Goal: Answer question/provide support: Share knowledge or assist other users

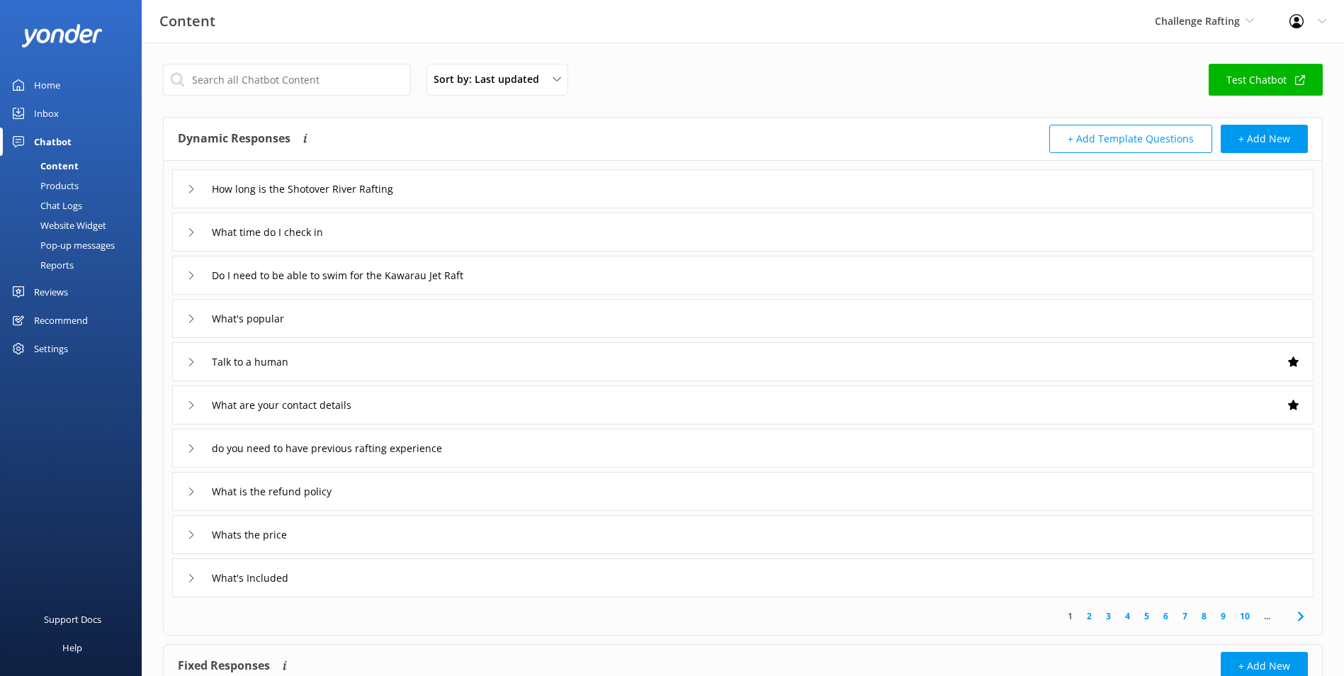
click at [112, 118] on link "Inbox" at bounding box center [71, 113] width 142 height 28
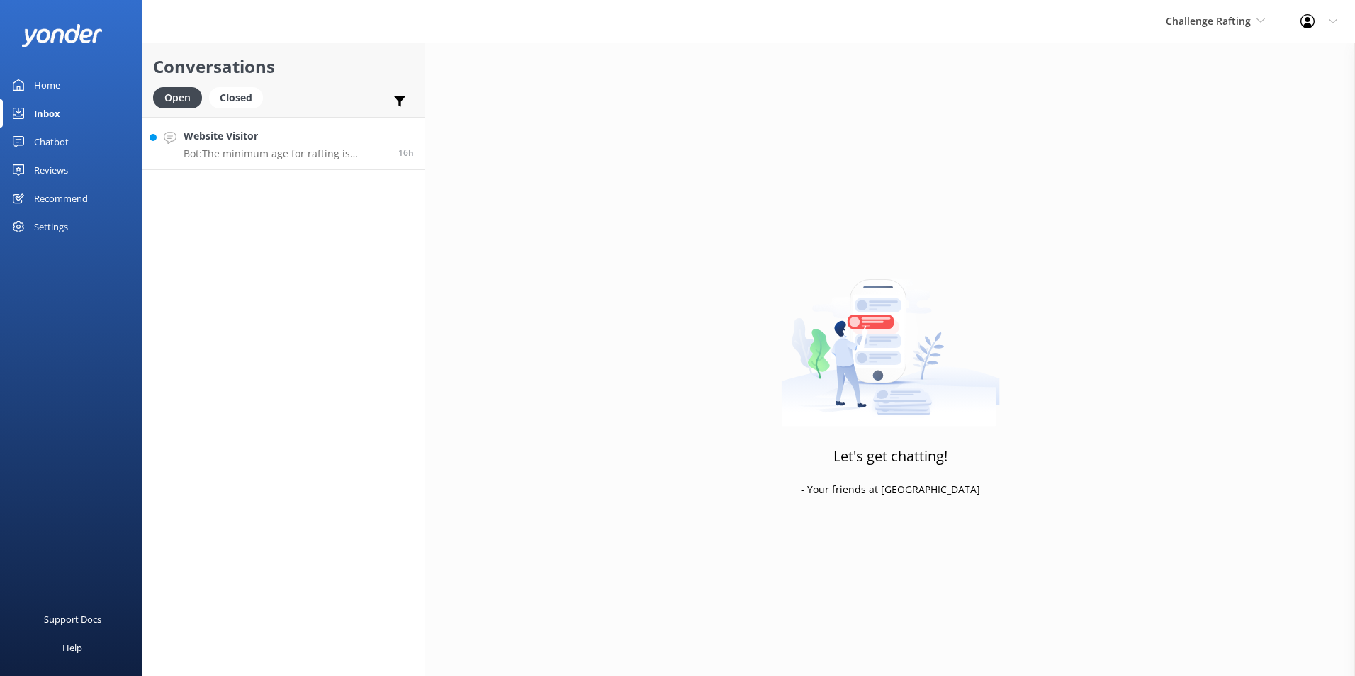
click at [284, 137] on h4 "Website Visitor" at bounding box center [286, 136] width 204 height 16
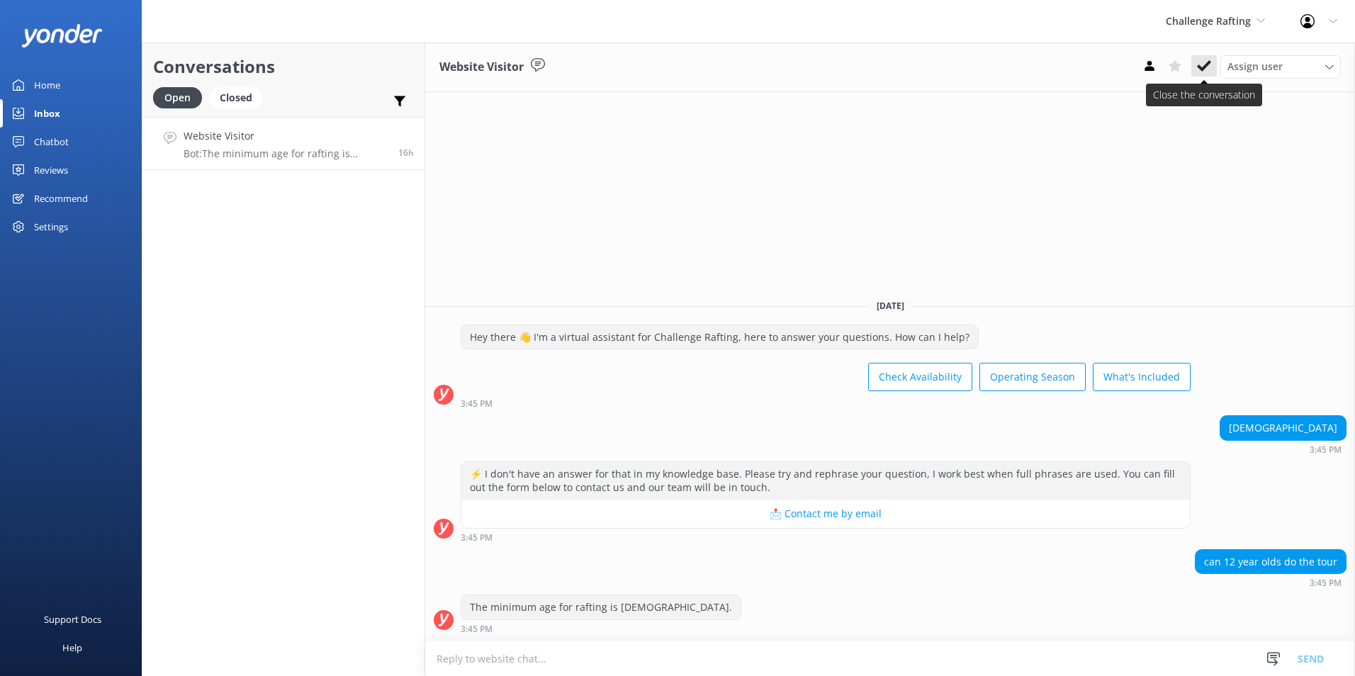
click at [1215, 67] on button at bounding box center [1204, 65] width 26 height 21
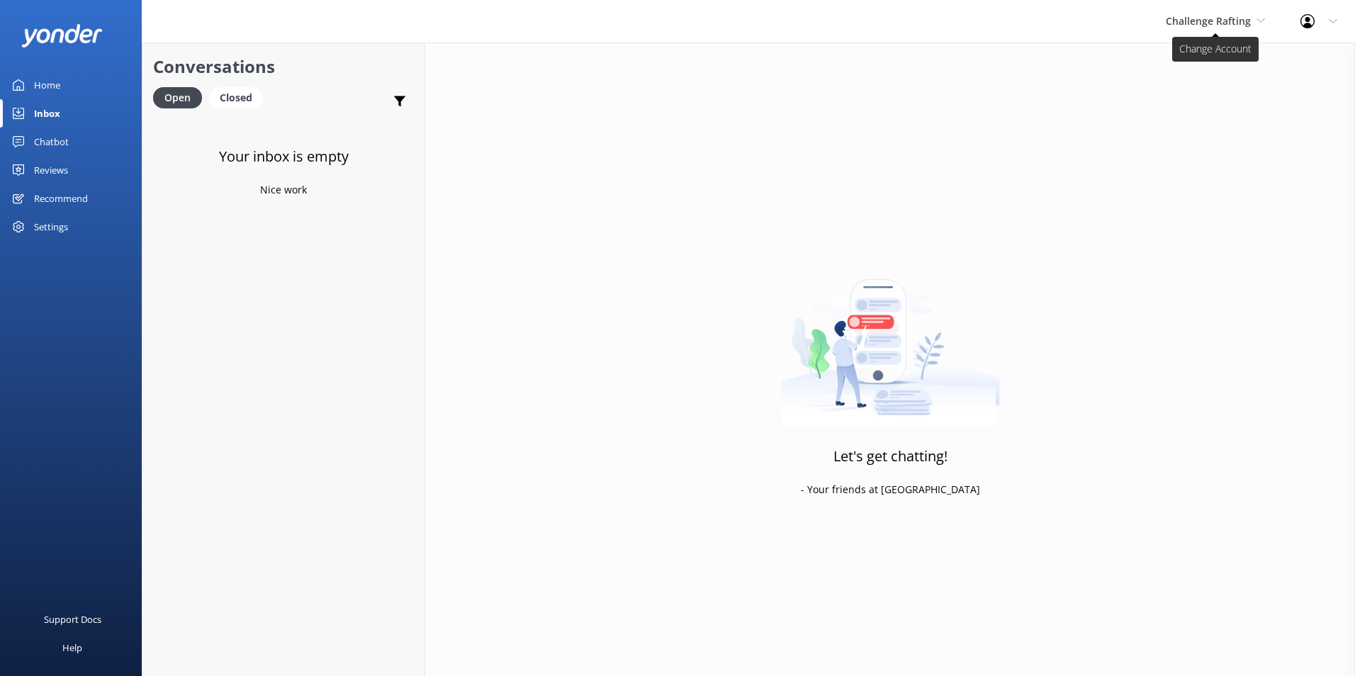
click at [1201, 15] on span "Challenge Rafting" at bounding box center [1208, 20] width 85 height 13
click at [47, 85] on div "Home" at bounding box center [47, 85] width 26 height 28
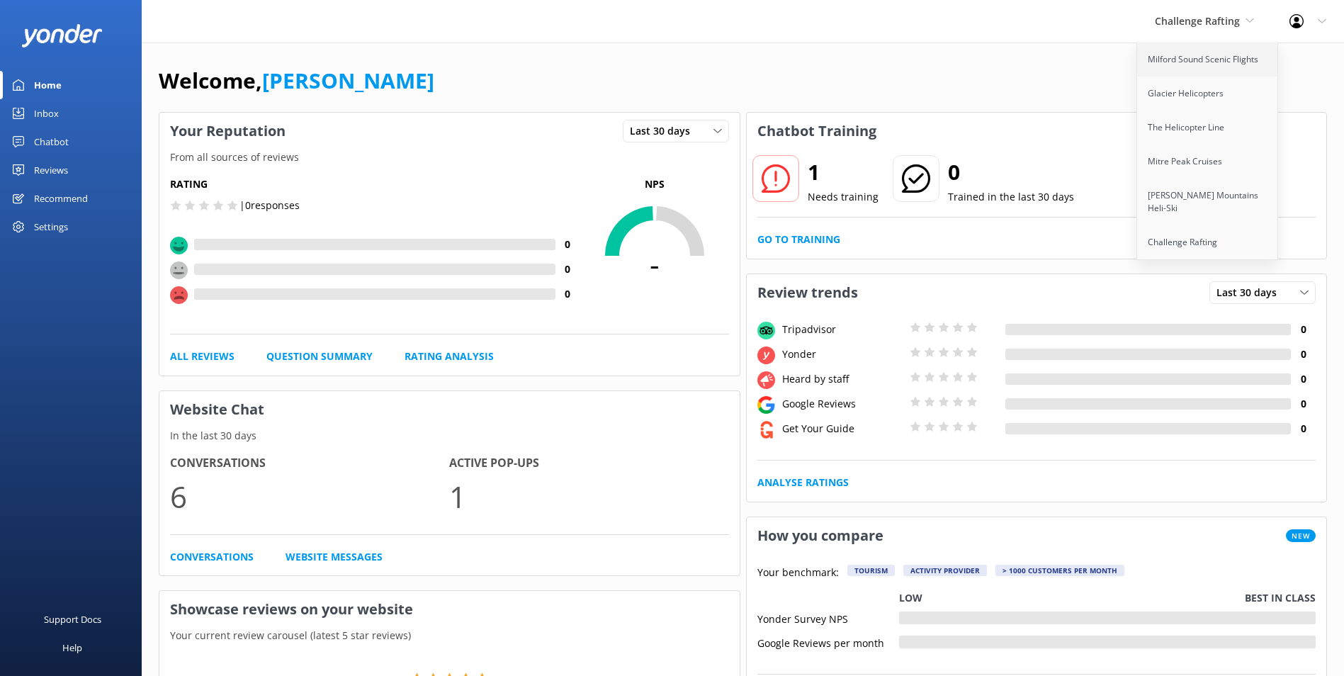
click at [1204, 61] on link "Milford Sound Scenic Flights" at bounding box center [1208, 60] width 142 height 34
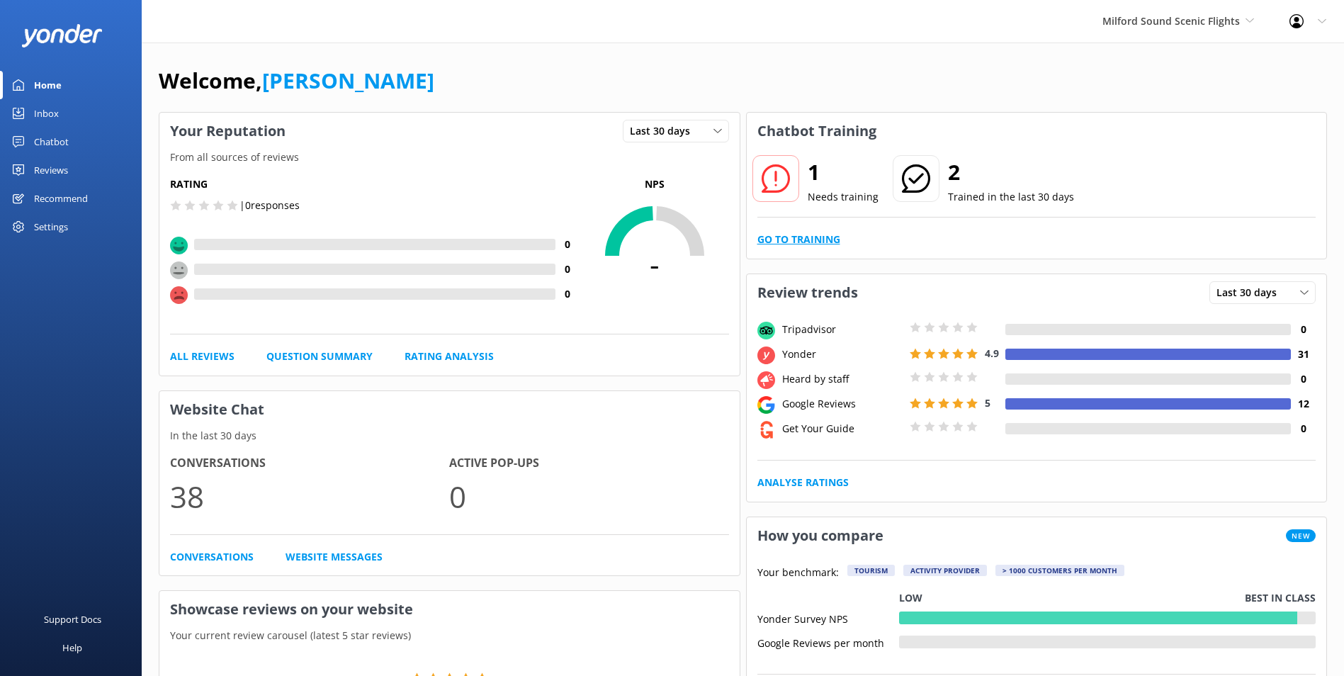
click at [830, 243] on link "Go to Training" at bounding box center [798, 240] width 83 height 16
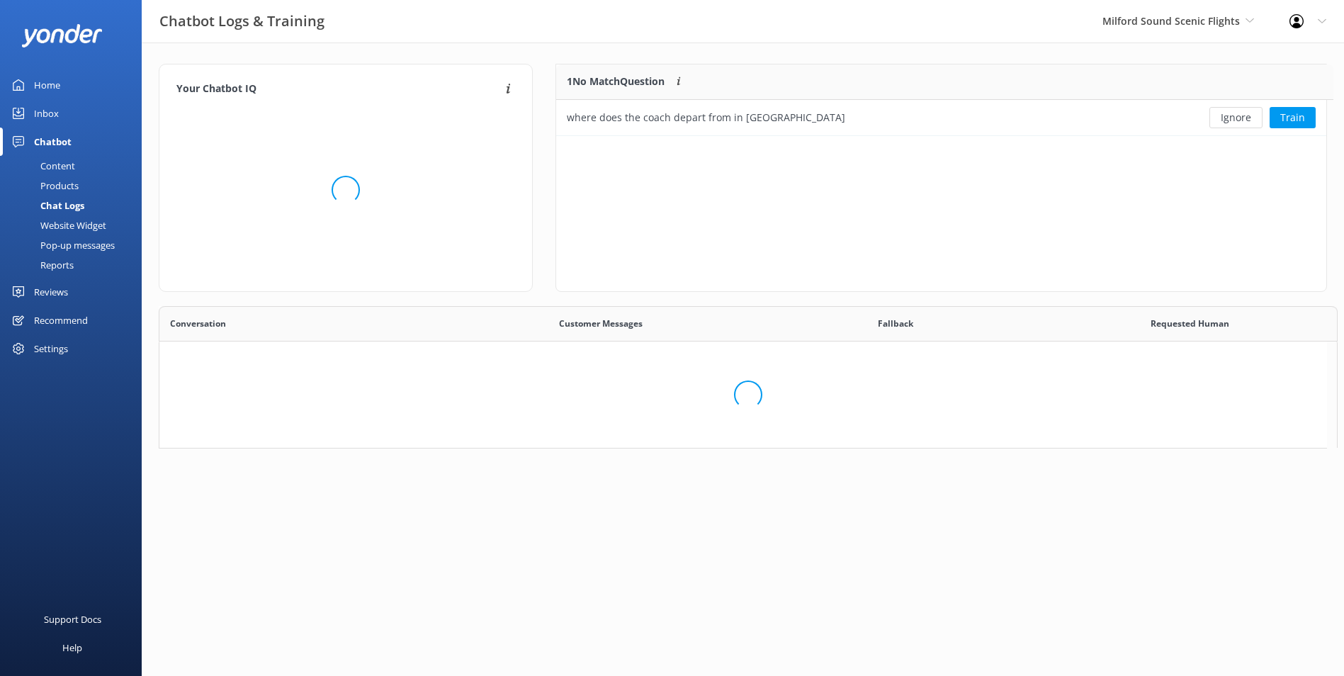
scroll to position [486, 1156]
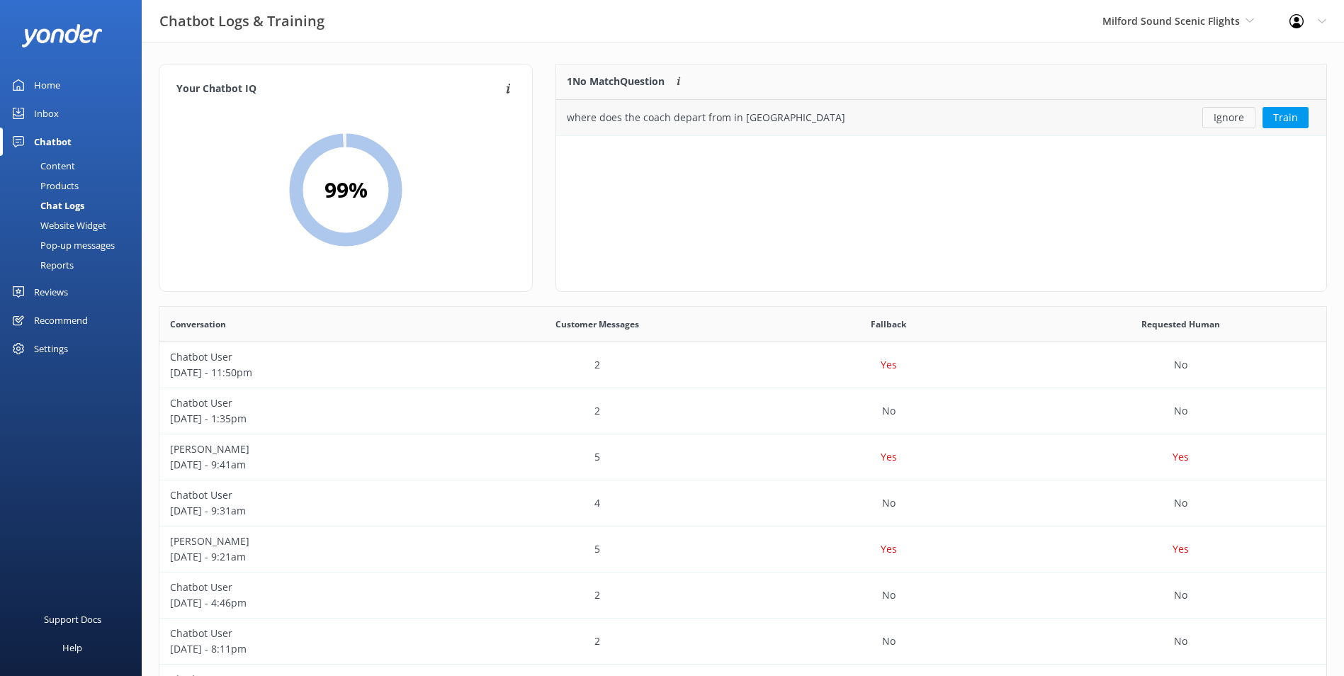
click at [1206, 117] on button "Ignore" at bounding box center [1228, 117] width 53 height 21
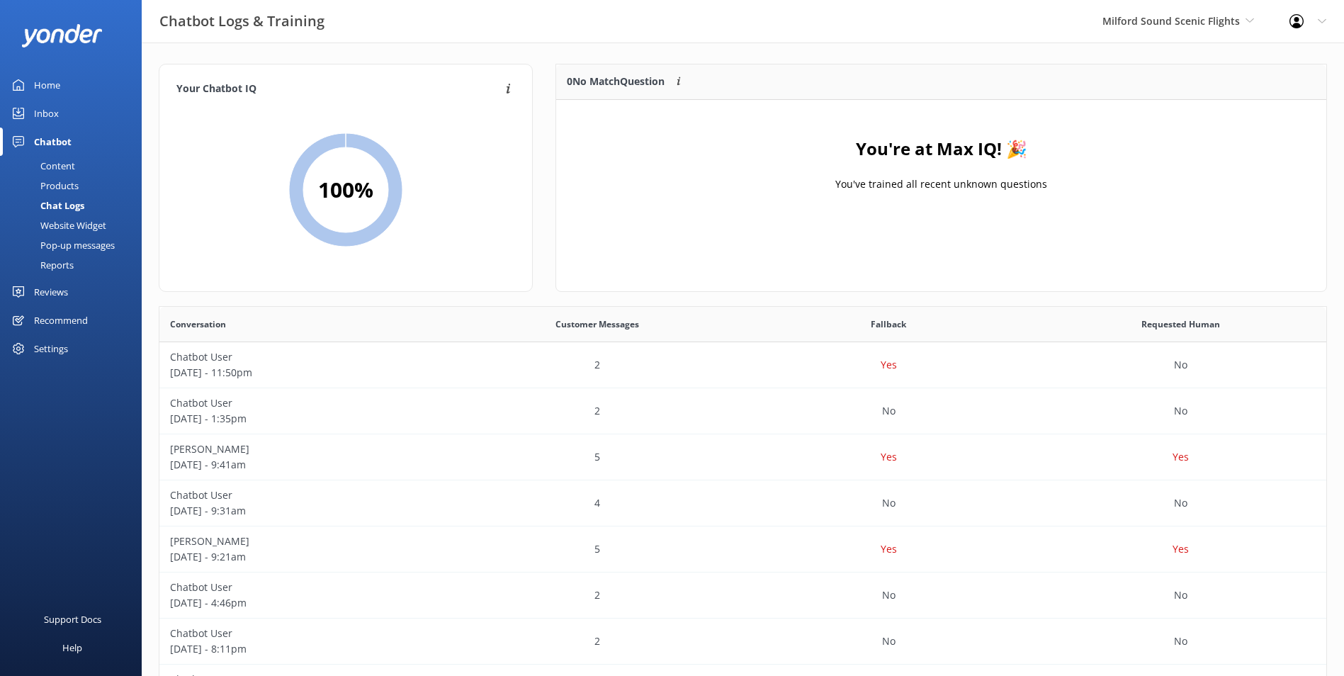
click at [63, 106] on link "Inbox" at bounding box center [71, 113] width 142 height 28
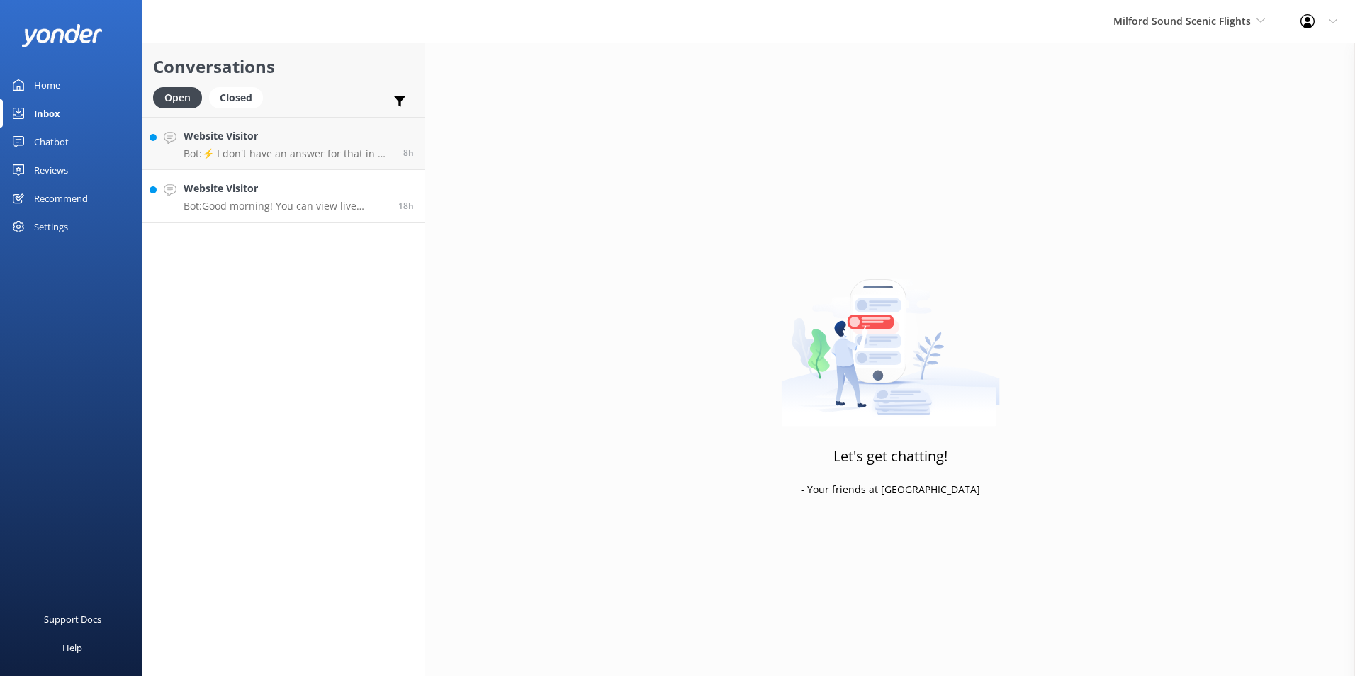
click at [291, 206] on p "Bot: Good morning! You can view live availability and book the Fly Cruise Heli …" at bounding box center [286, 206] width 204 height 13
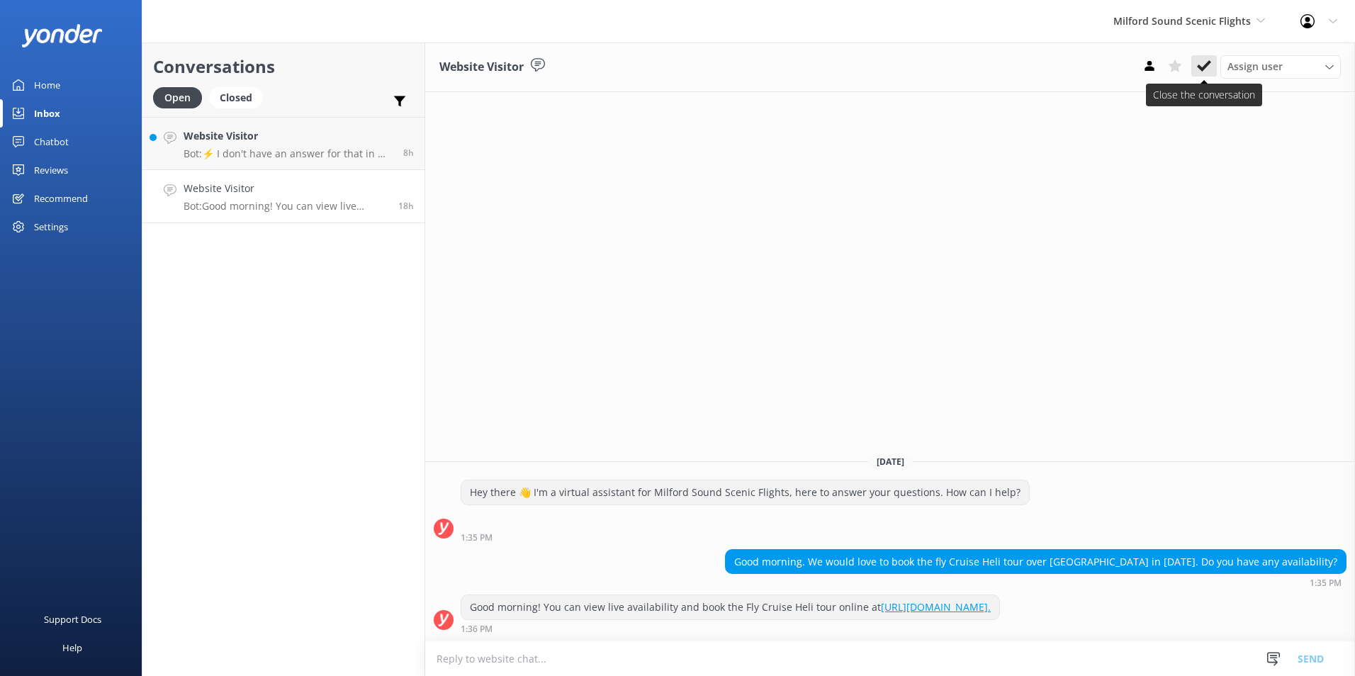
click at [1204, 63] on icon at bounding box center [1204, 66] width 14 height 14
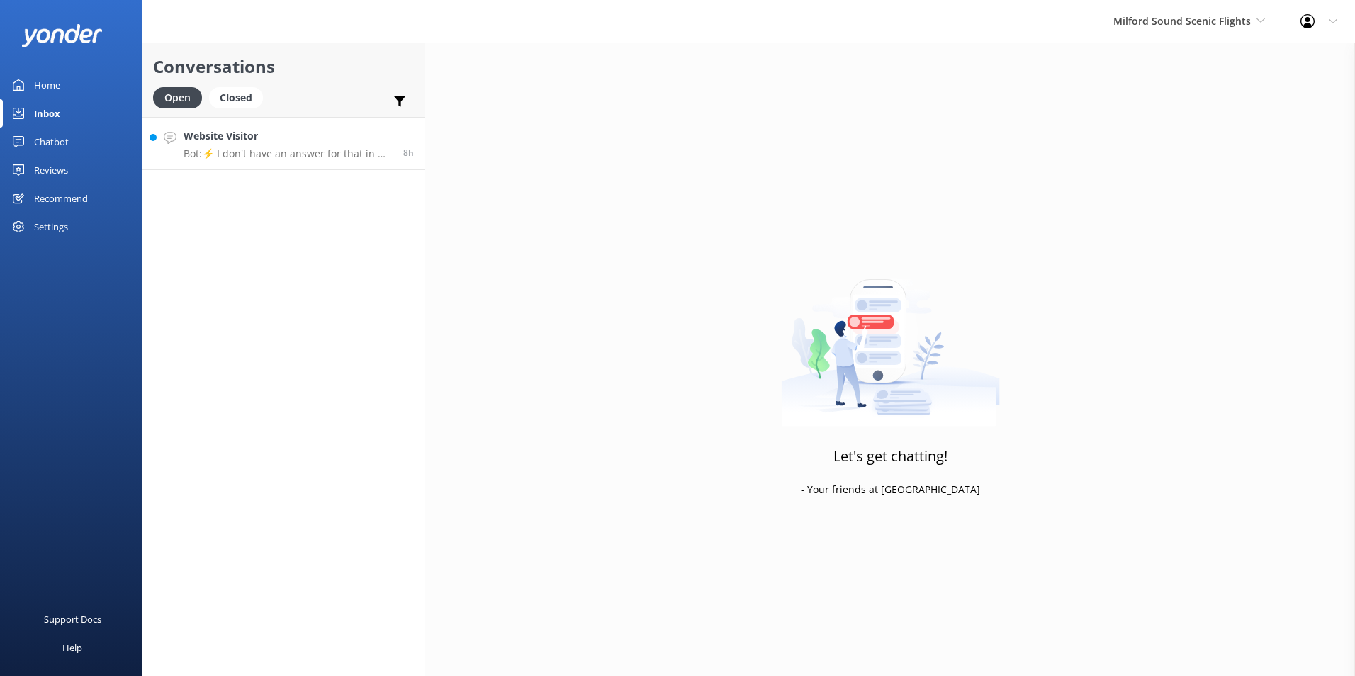
click at [201, 137] on h4 "Website Visitor" at bounding box center [288, 136] width 209 height 16
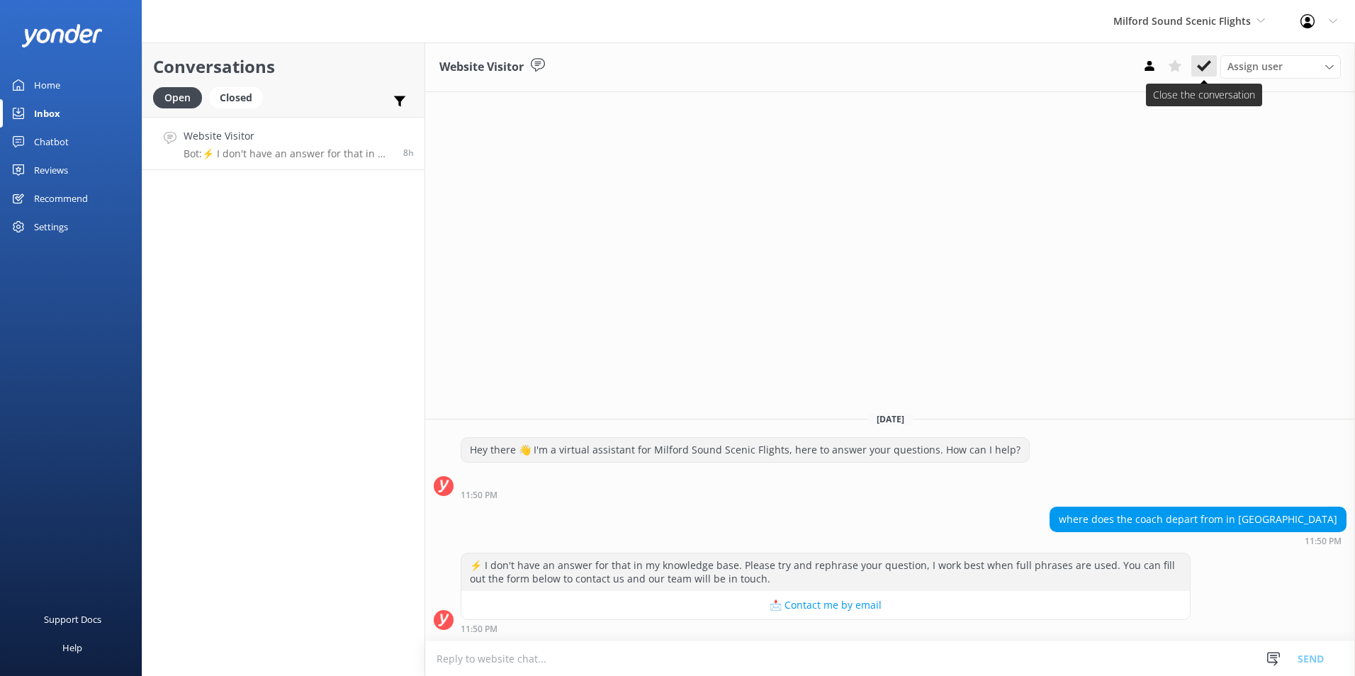
click at [1212, 69] on button at bounding box center [1204, 65] width 26 height 21
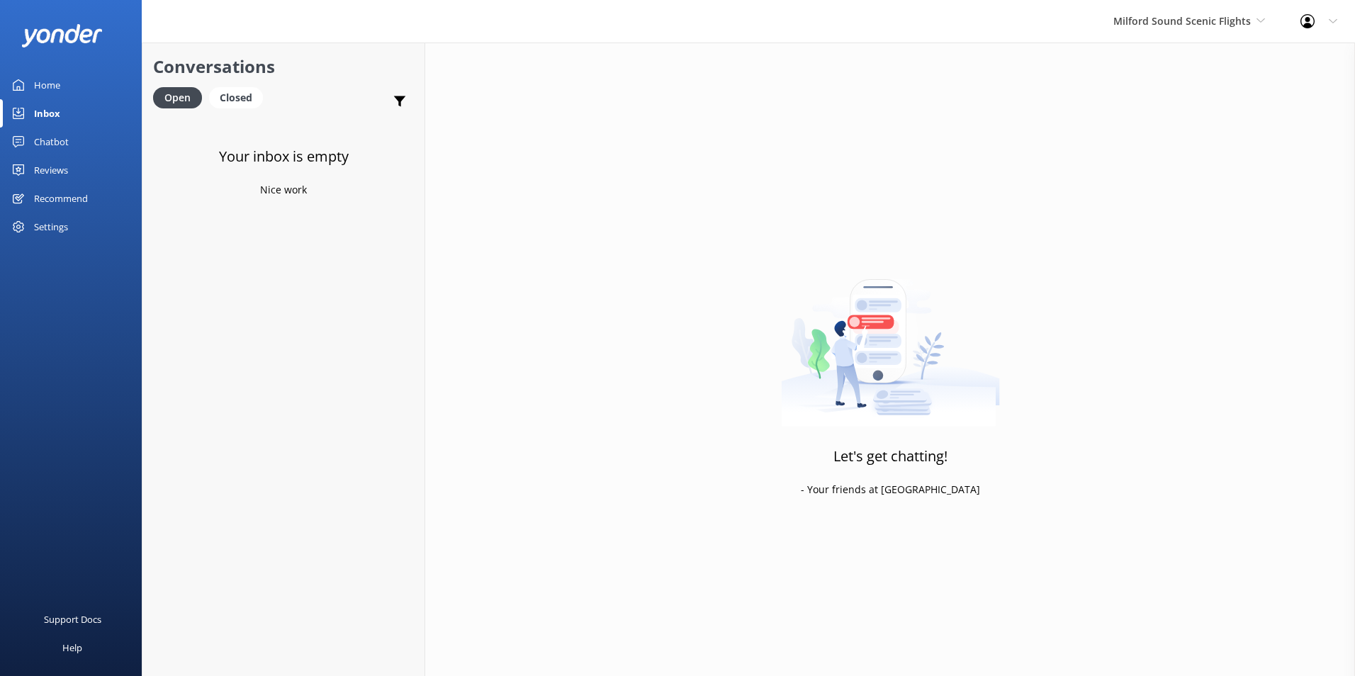
click at [75, 138] on link "Chatbot" at bounding box center [71, 142] width 142 height 28
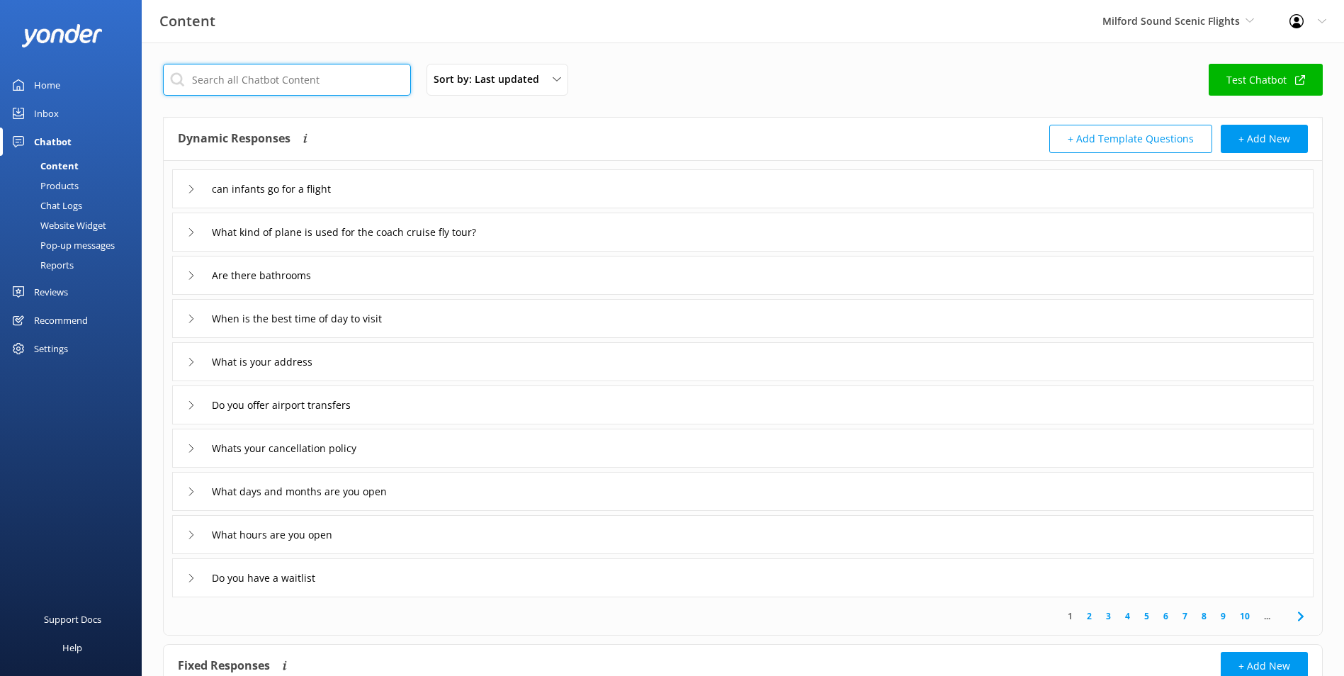
click at [305, 88] on input "text" at bounding box center [287, 80] width 248 height 32
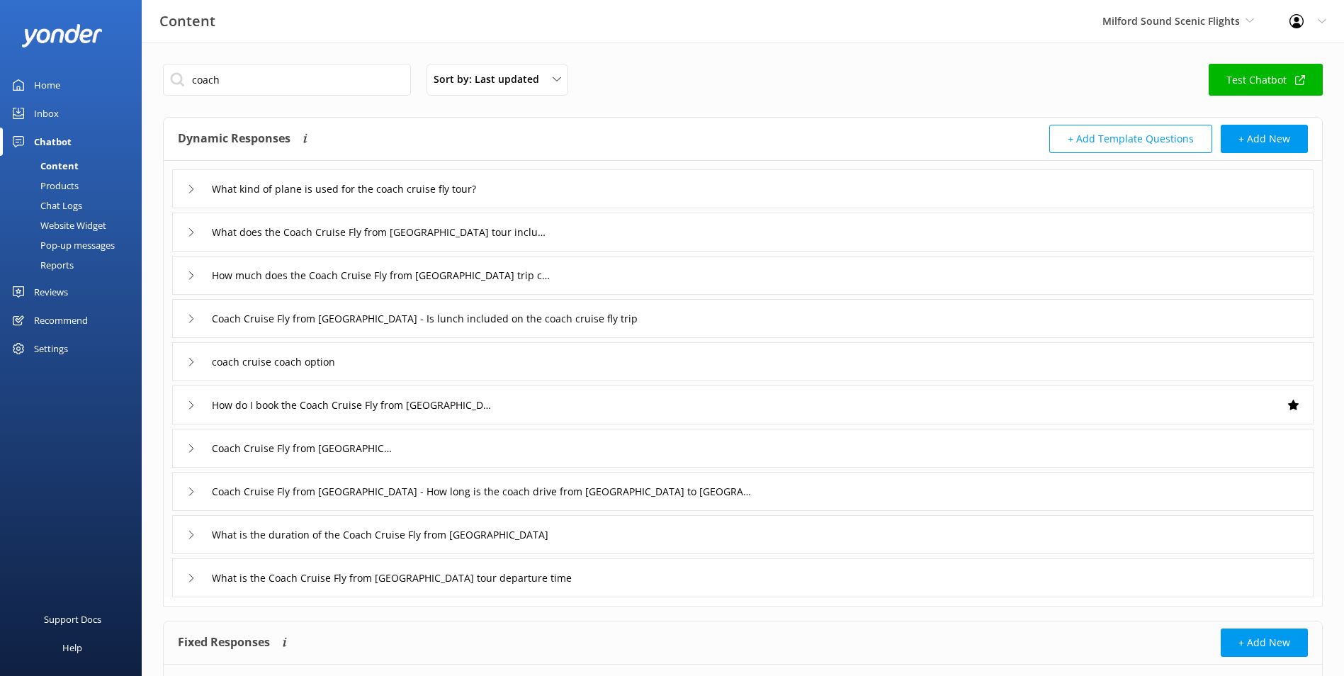
click at [471, 375] on div "coach cruise coach option" at bounding box center [743, 361] width 1142 height 39
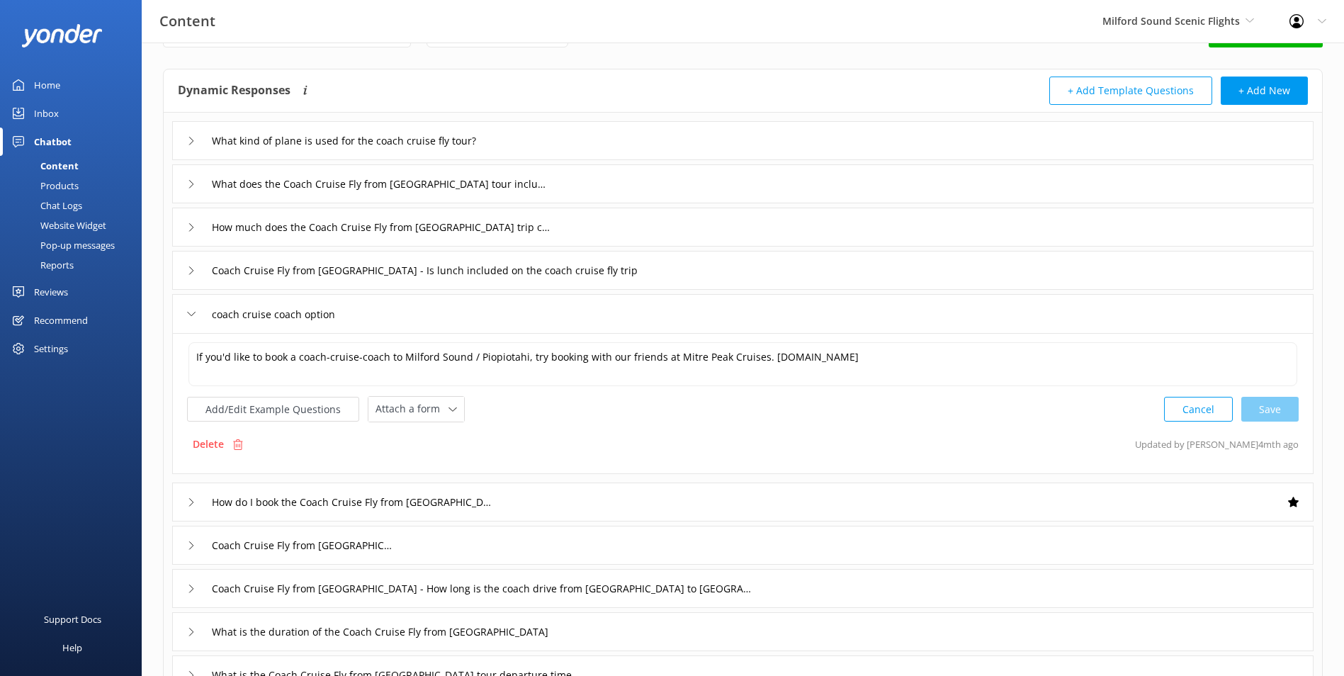
scroll to position [71, 0]
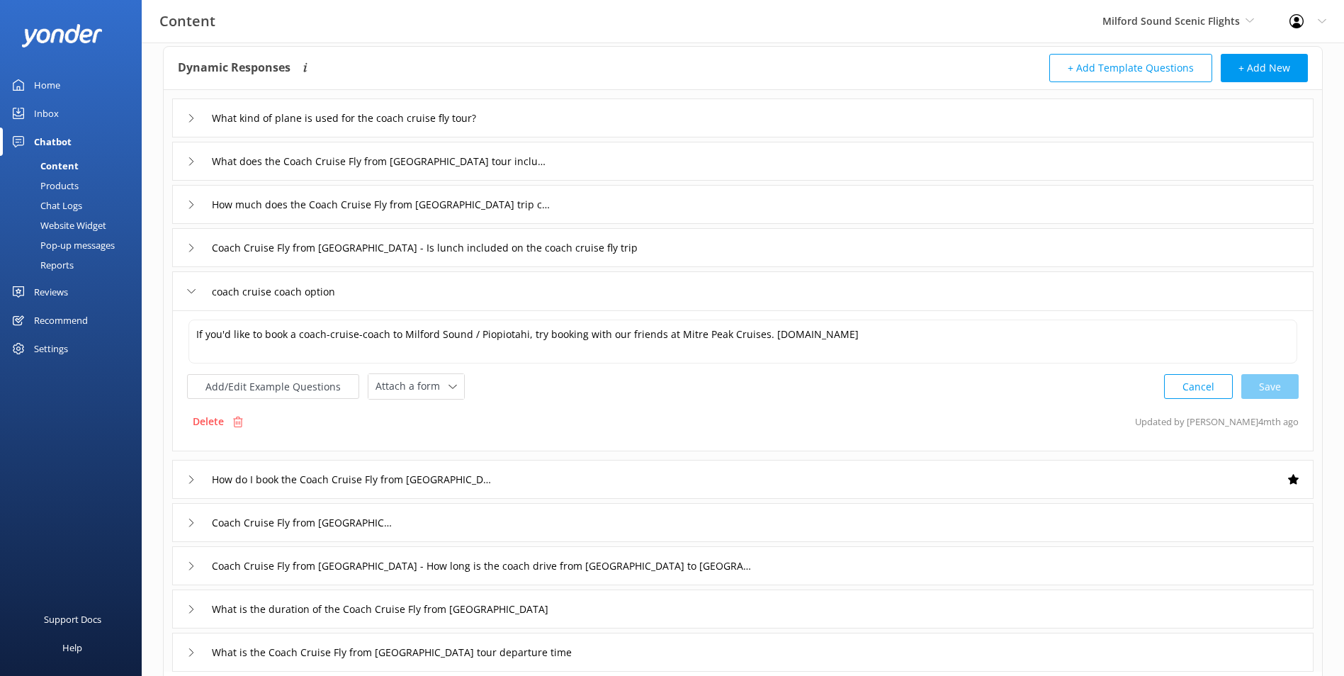
click at [592, 483] on div "How do I book the Coach Cruise Fly from [GEOGRAPHIC_DATA]" at bounding box center [743, 479] width 1142 height 39
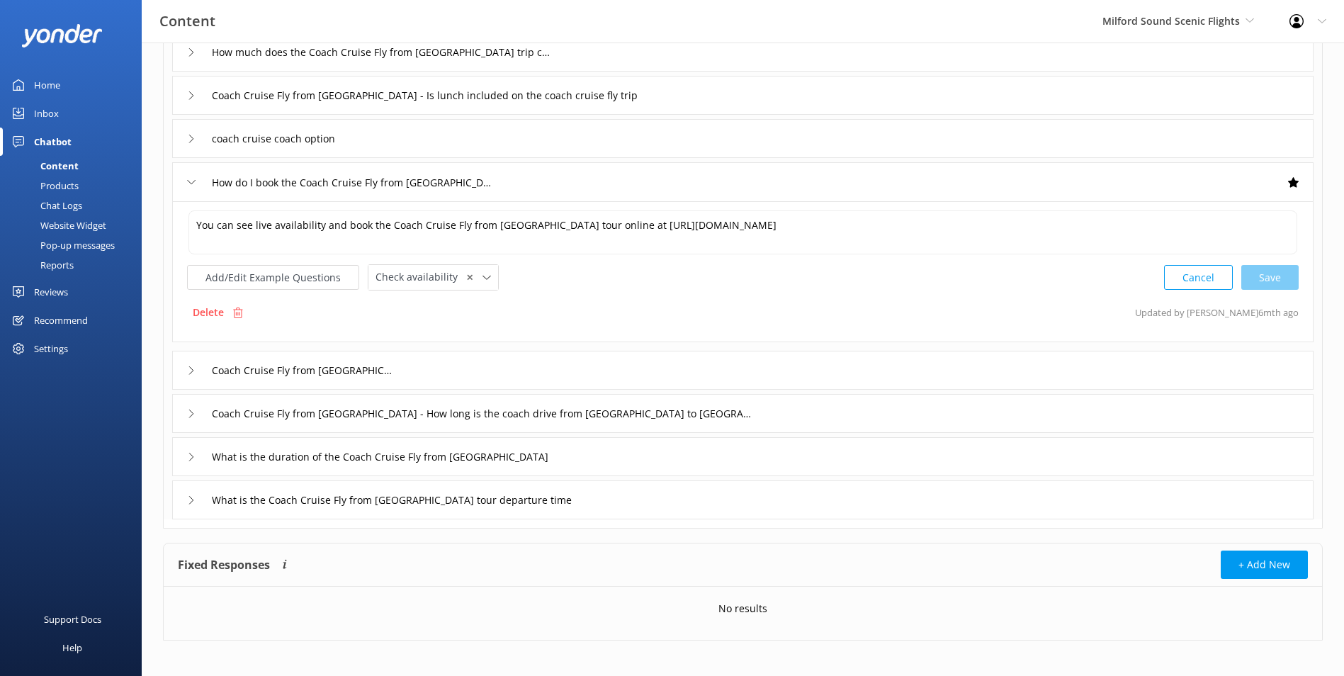
scroll to position [230, 0]
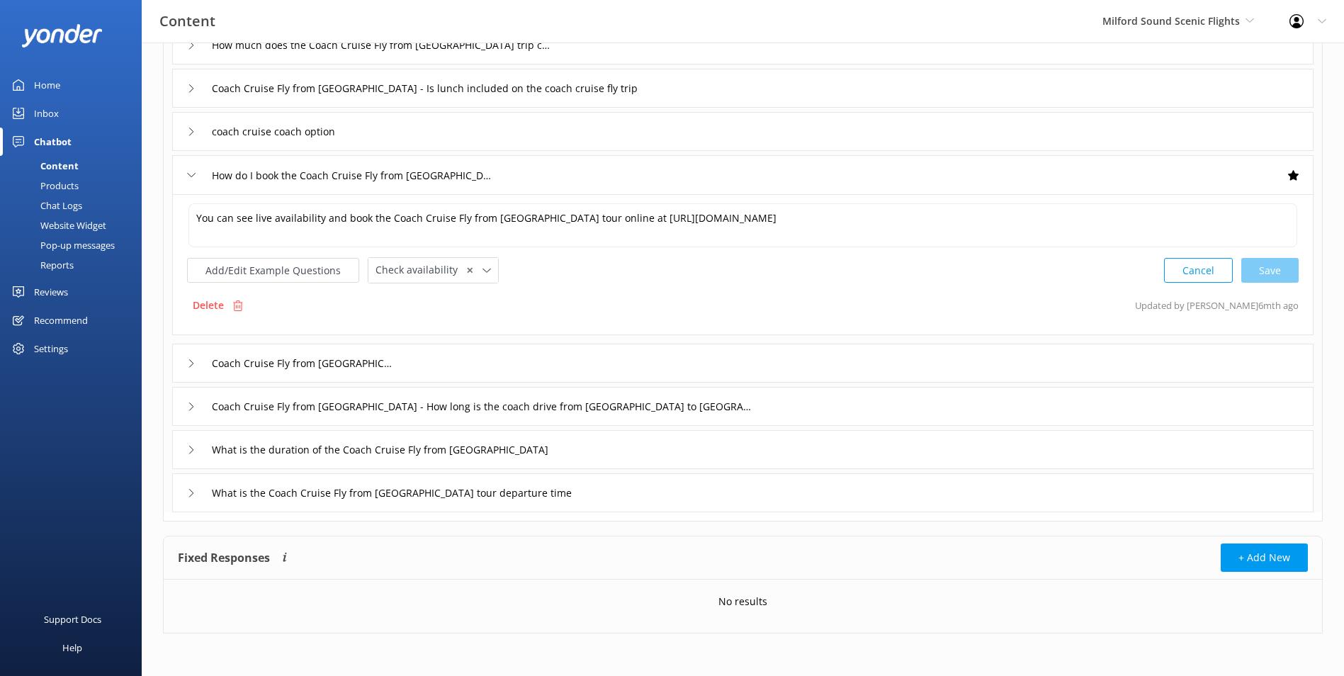
click at [709, 364] on div "Coach Cruise Fly from [GEOGRAPHIC_DATA]" at bounding box center [743, 363] width 1142 height 39
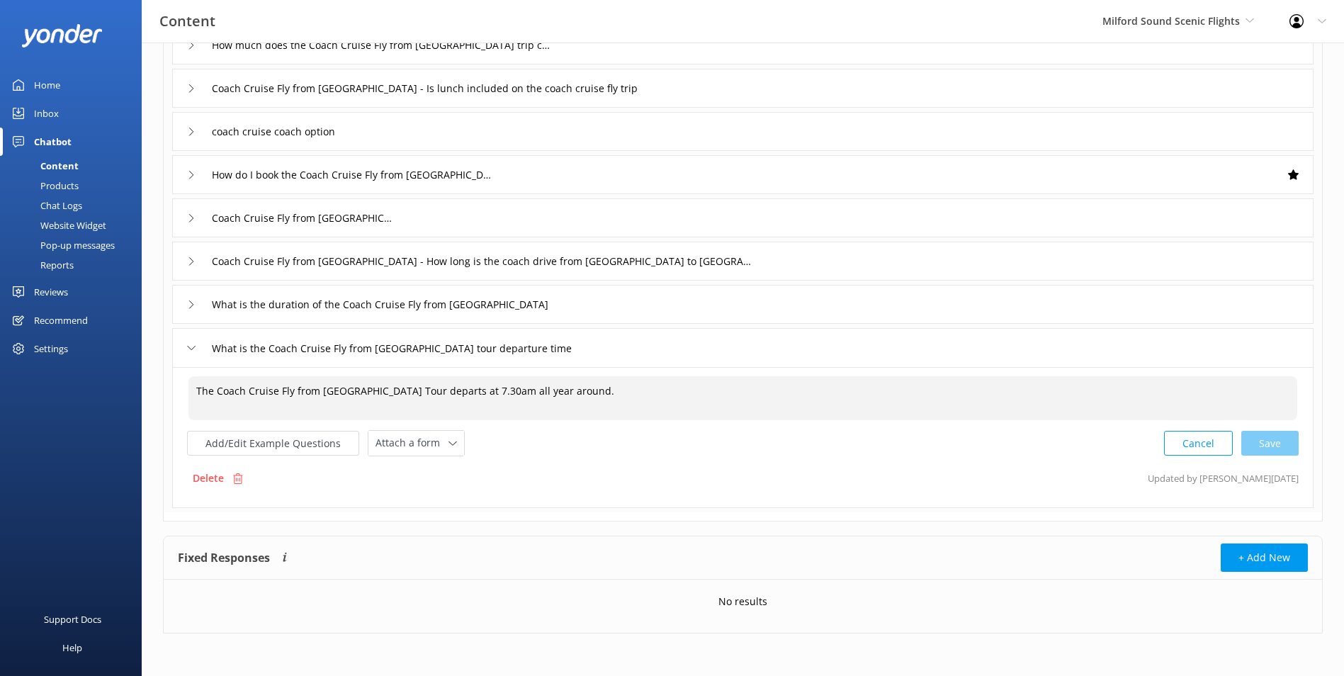
click at [632, 400] on textarea "The Coach Cruise Fly from [GEOGRAPHIC_DATA] Tour departs at 7.30am all year aro…" at bounding box center [742, 398] width 1109 height 44
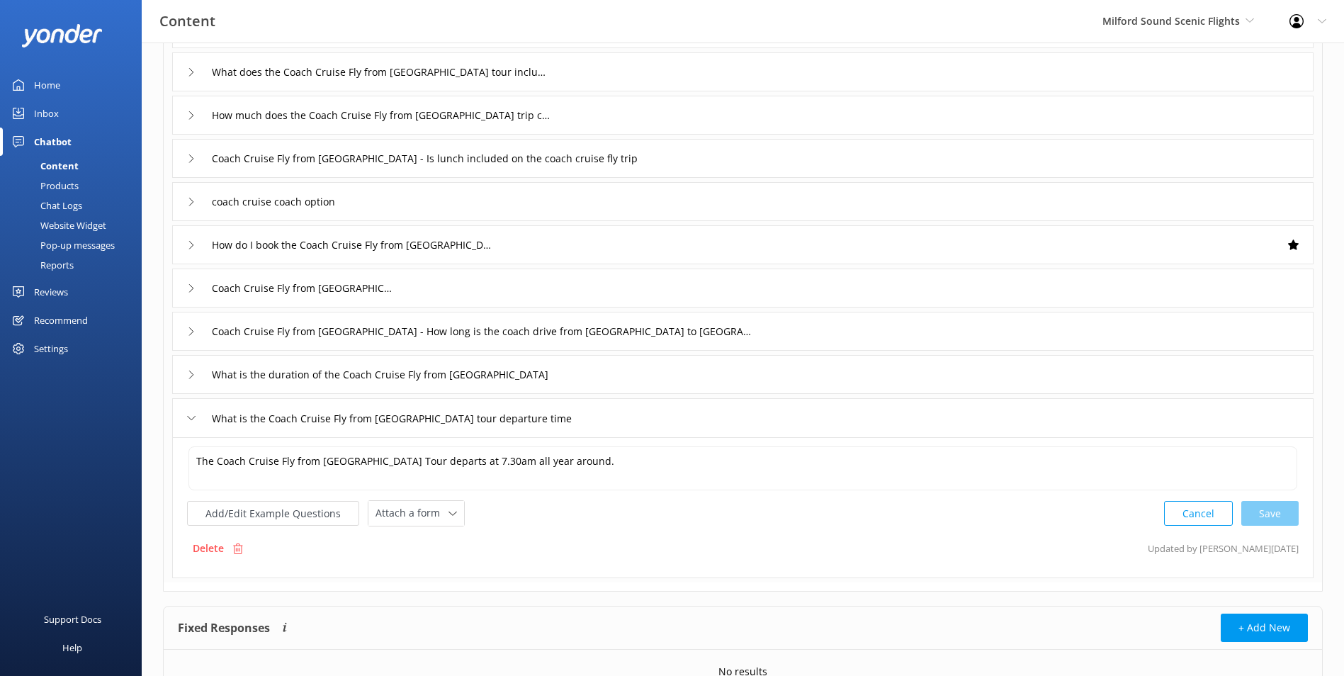
scroll to position [159, 0]
click at [711, 587] on div "Dynamic Responses Dynamic responses rely on the Large Language Model to create …" at bounding box center [743, 274] width 1160 height 635
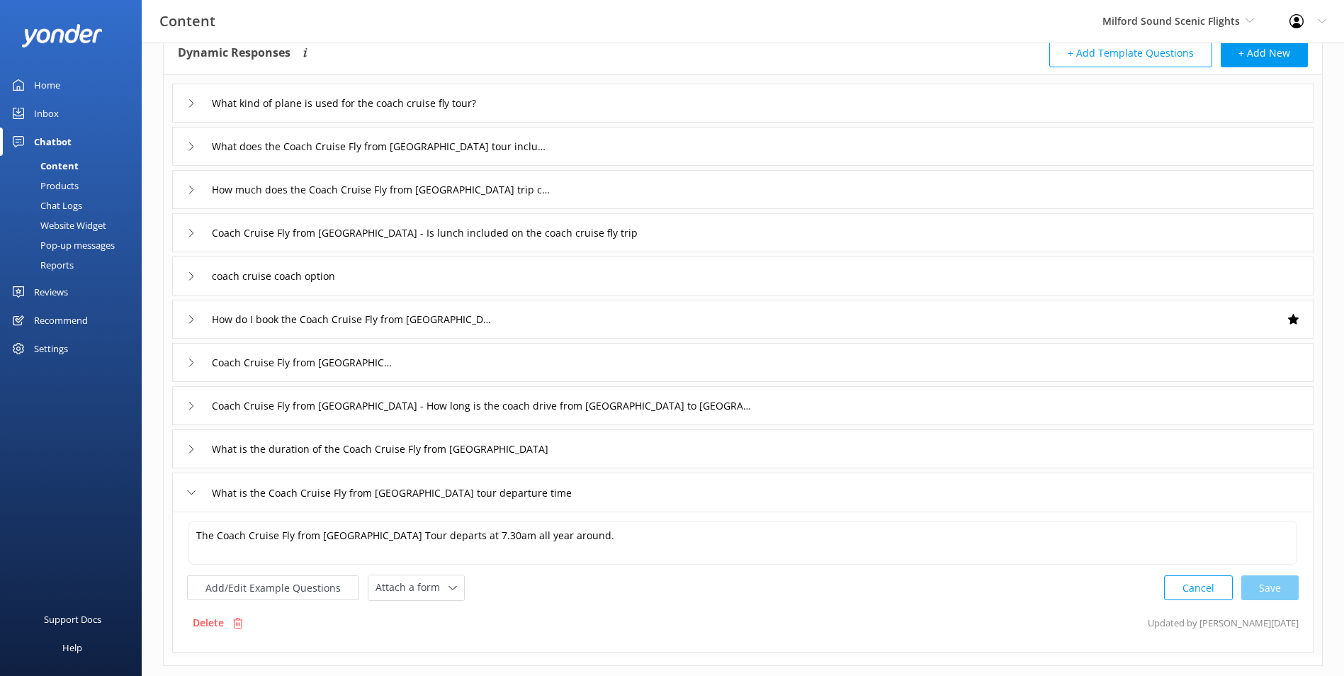
scroll to position [0, 0]
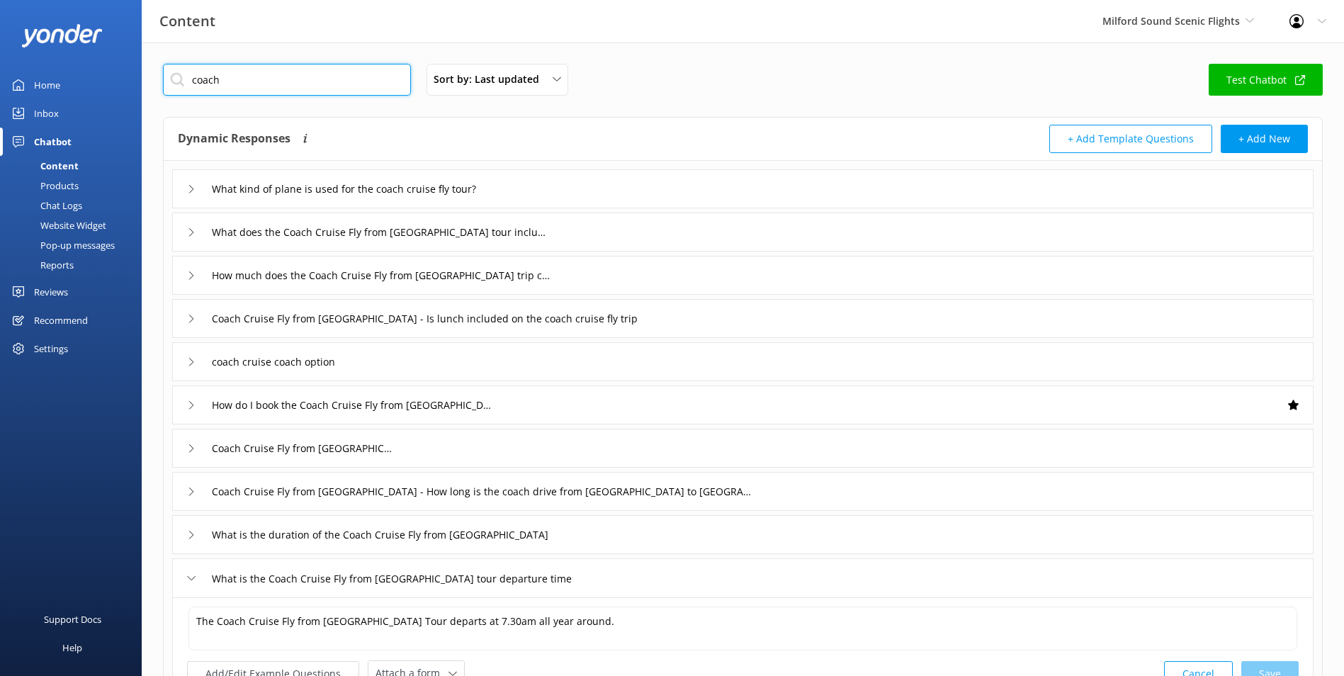
drag, startPoint x: 303, startPoint y: 86, endPoint x: 142, endPoint y: 55, distance: 163.7
click at [142, 55] on div "coach Sort by: Last updated Title Last updated Test Chatbot Dynamic Responses D…" at bounding box center [743, 475] width 1202 height 864
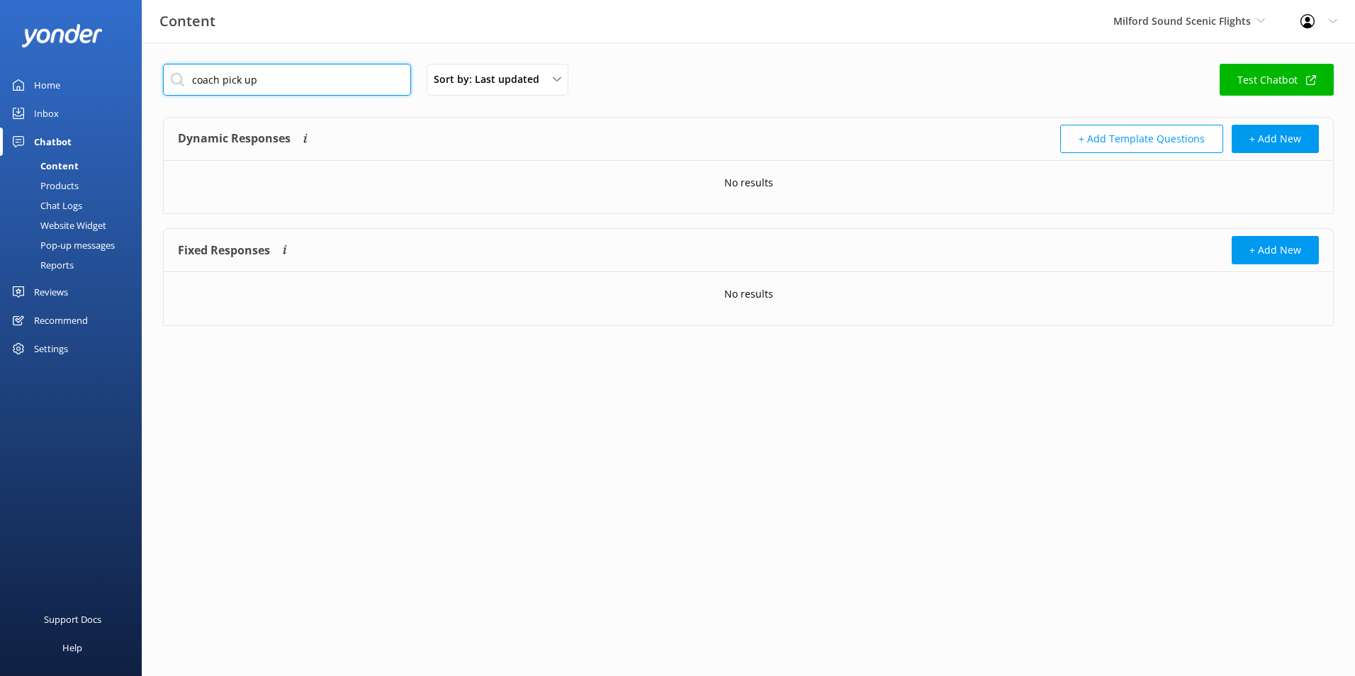
click at [212, 86] on input "coach pick up" at bounding box center [287, 80] width 248 height 32
type input "pick up"
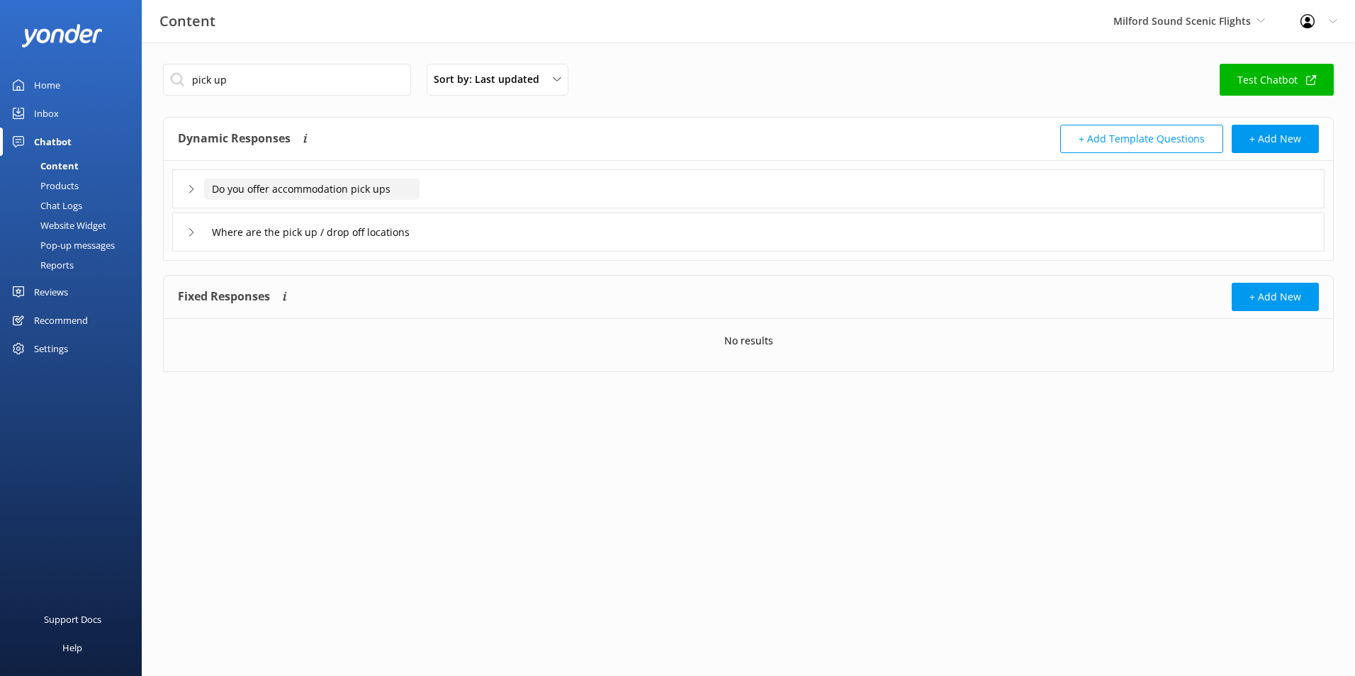
click at [321, 191] on input "Do you offer accommodation pick ups" at bounding box center [311, 189] width 215 height 21
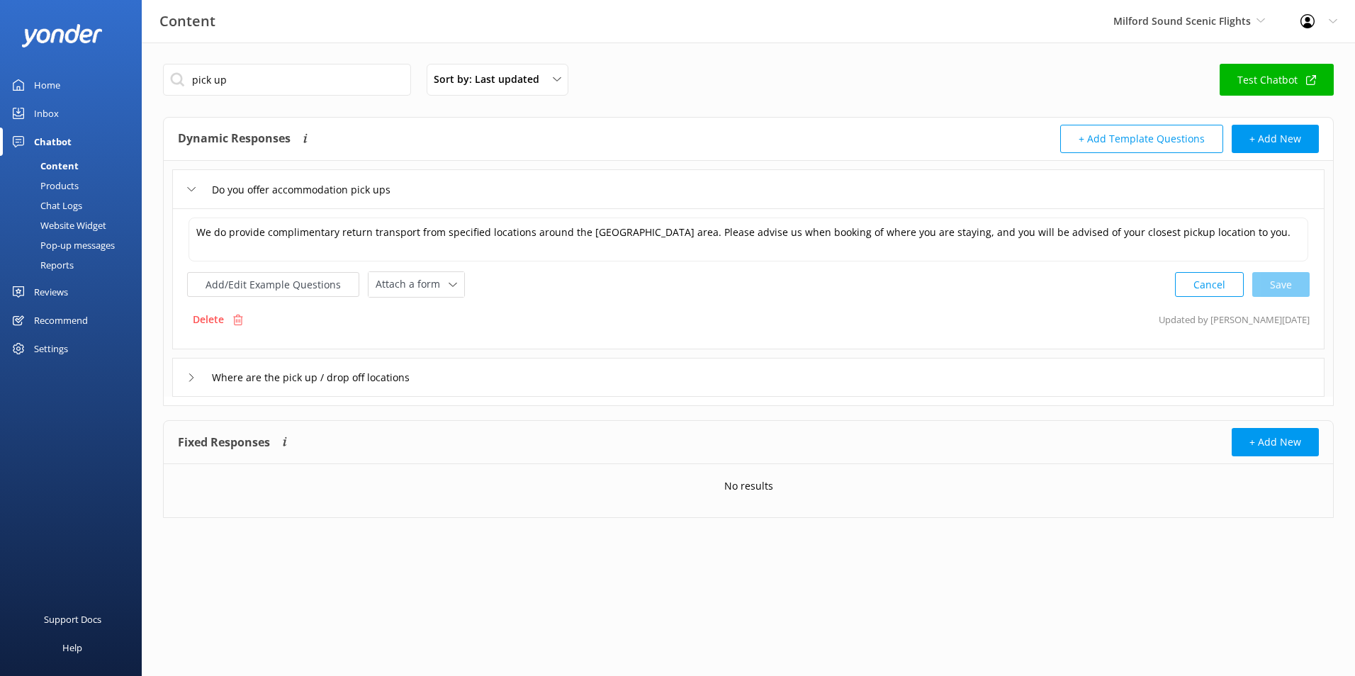
click at [405, 390] on div "Where are the pick up / drop off locations" at bounding box center [748, 377] width 1152 height 39
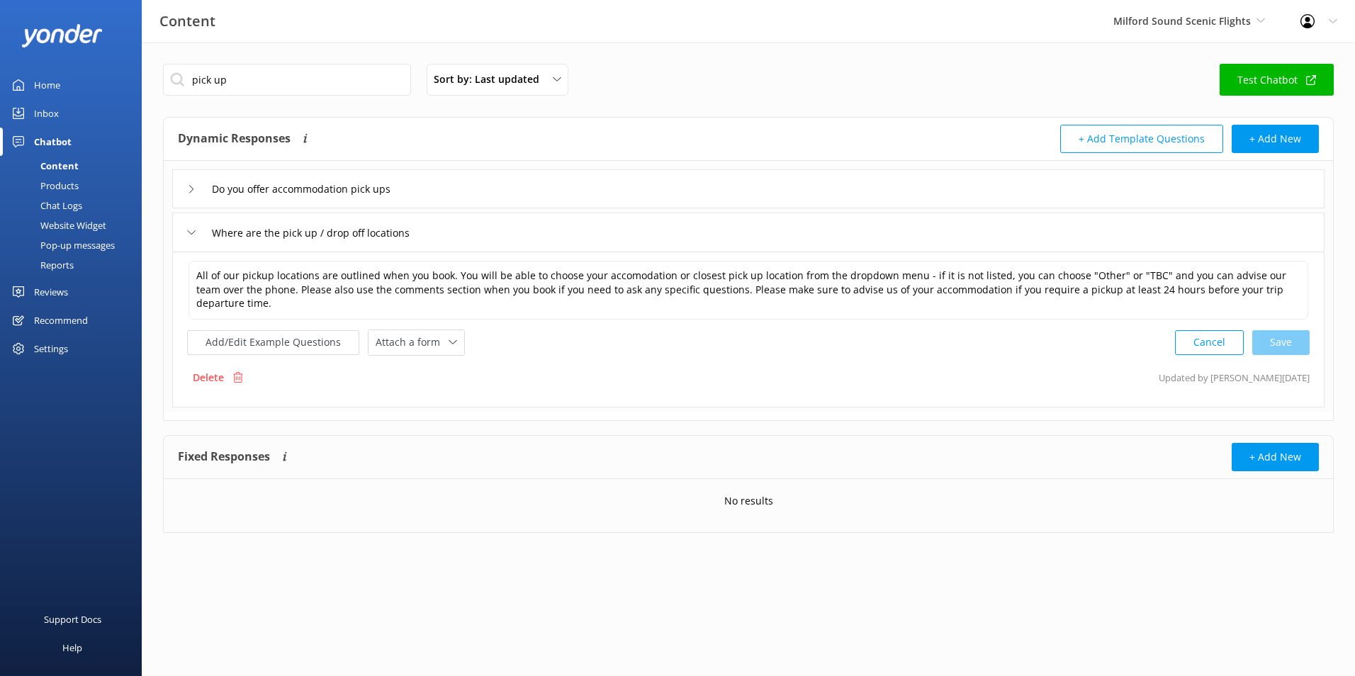
click at [366, 177] on div "Do you offer accommodation pick ups" at bounding box center [294, 188] width 215 height 23
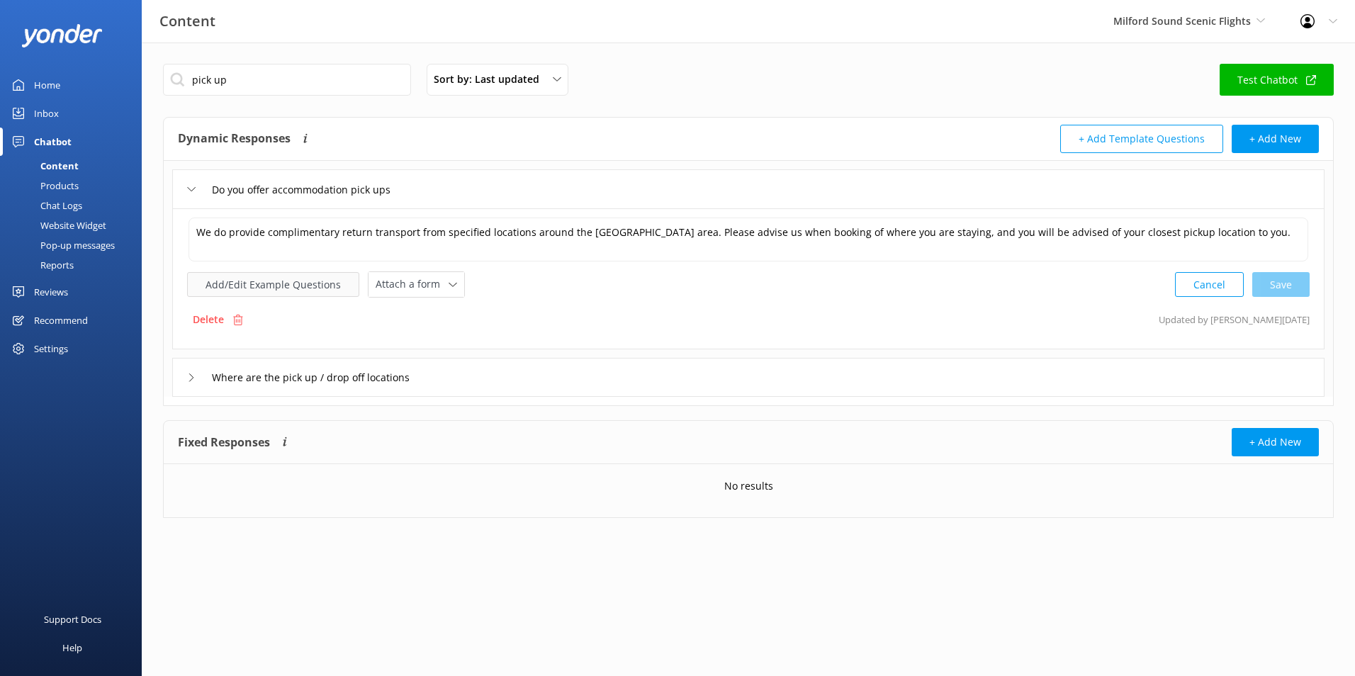
click at [261, 278] on button "Add/Edit Example Questions" at bounding box center [273, 284] width 172 height 25
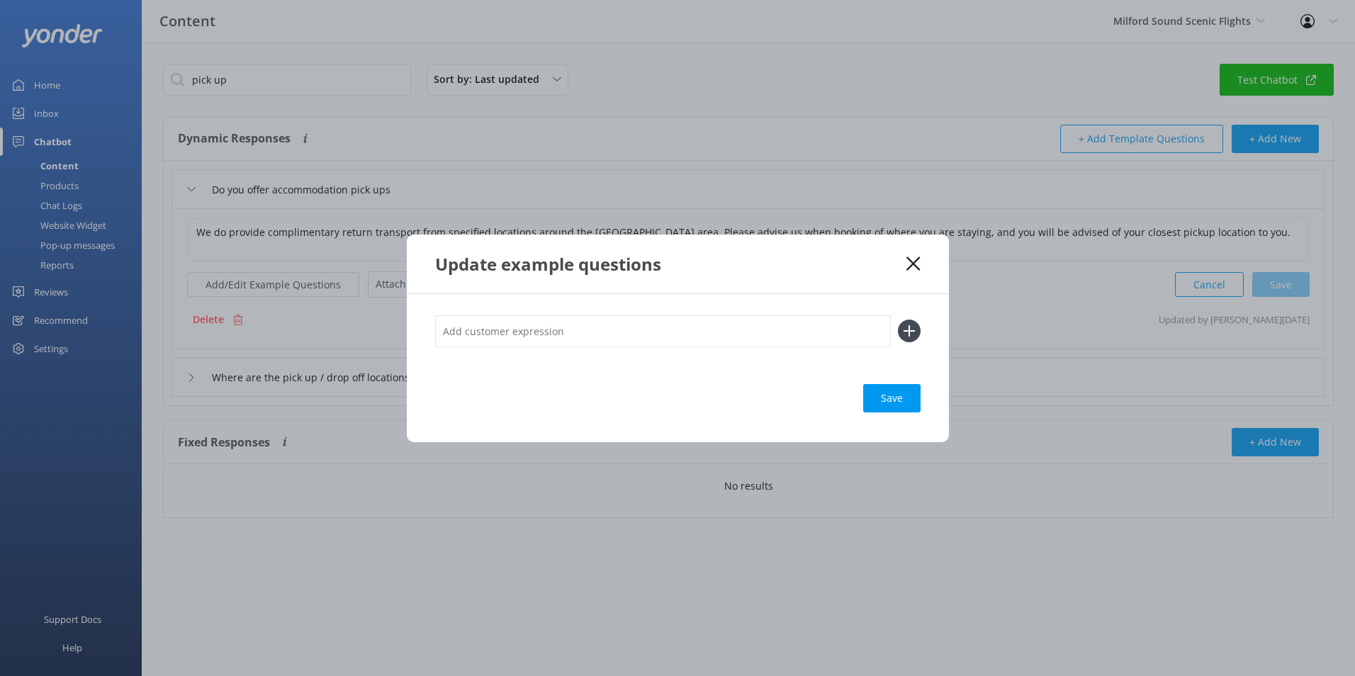
click at [520, 350] on div at bounding box center [677, 338] width 485 height 47
click at [525, 344] on input "text" at bounding box center [663, 331] width 456 height 32
type input "v"
type input "c"
type input "where does the tour start"
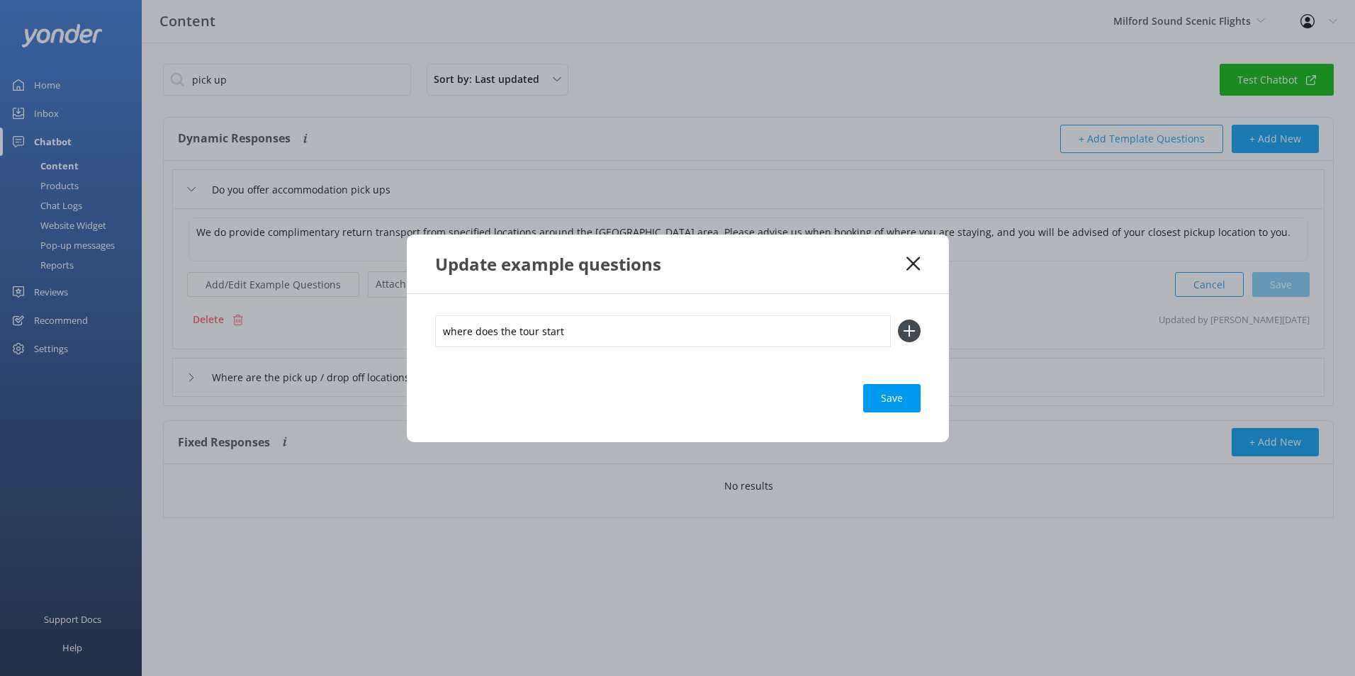
drag, startPoint x: 824, startPoint y: 333, endPoint x: 184, endPoint y: 190, distance: 655.7
click at [184, 190] on div "Update example questions where does the tour start Save" at bounding box center [677, 338] width 1355 height 676
click at [916, 257] on icon at bounding box center [912, 264] width 13 height 14
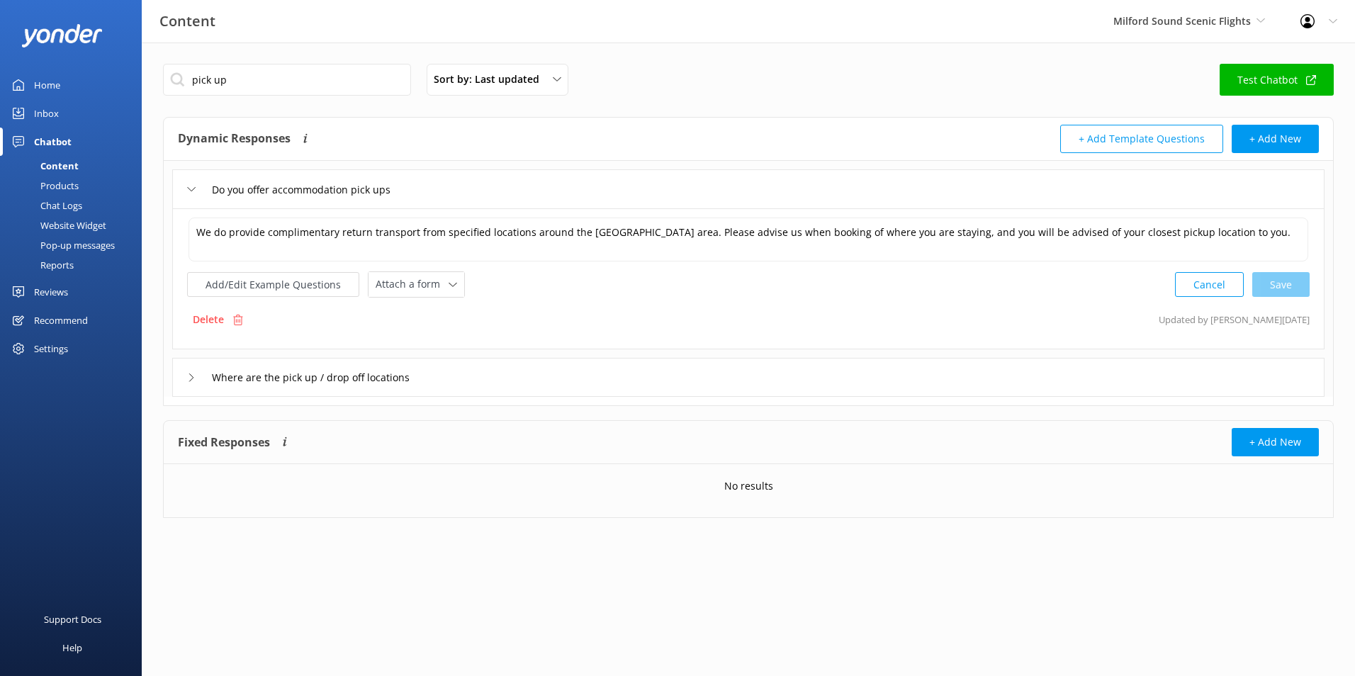
click at [57, 84] on div "Home" at bounding box center [47, 85] width 26 height 28
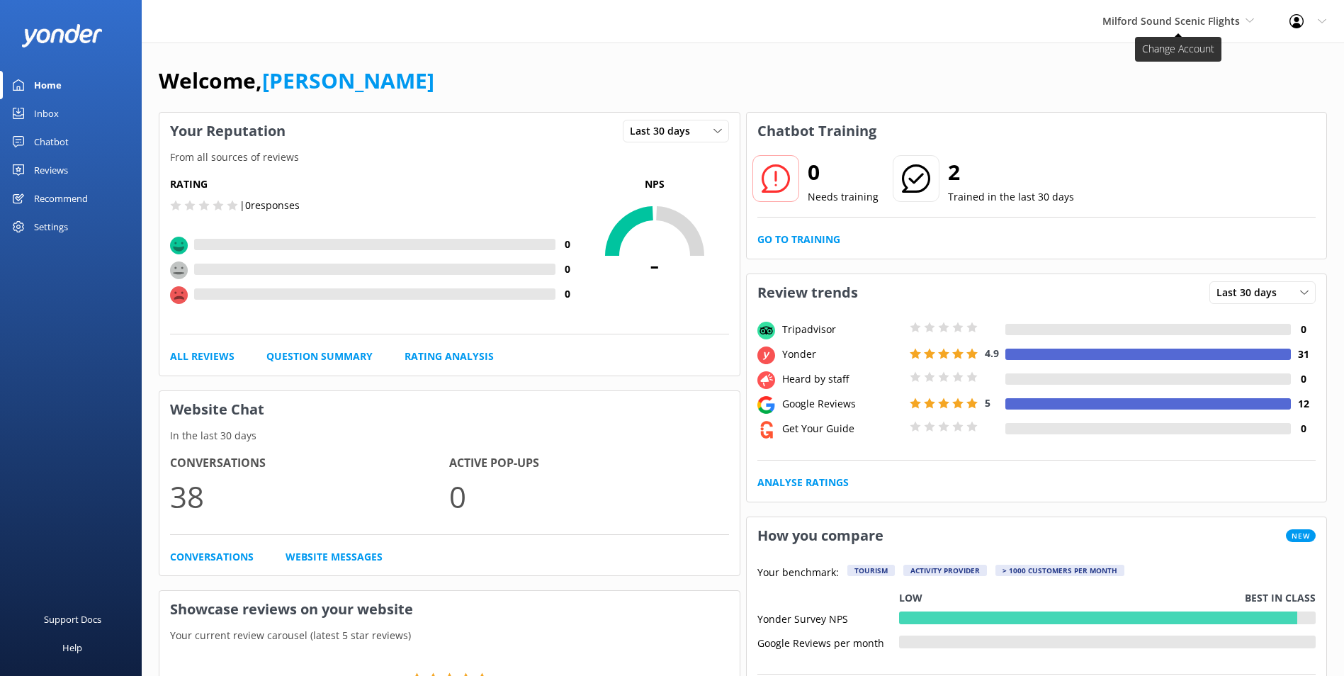
click at [1194, 16] on span "Milford Sound Scenic Flights" at bounding box center [1171, 20] width 137 height 13
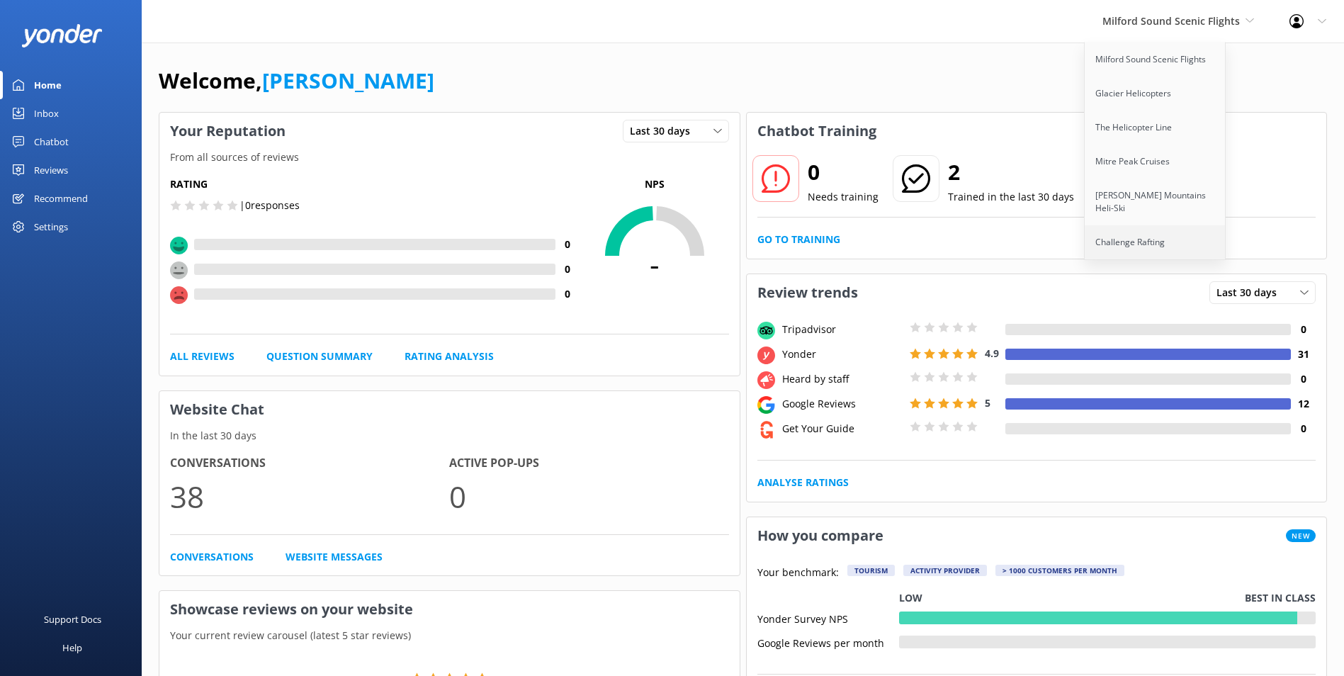
click at [1184, 238] on link "Challenge Rafting" at bounding box center [1156, 242] width 142 height 34
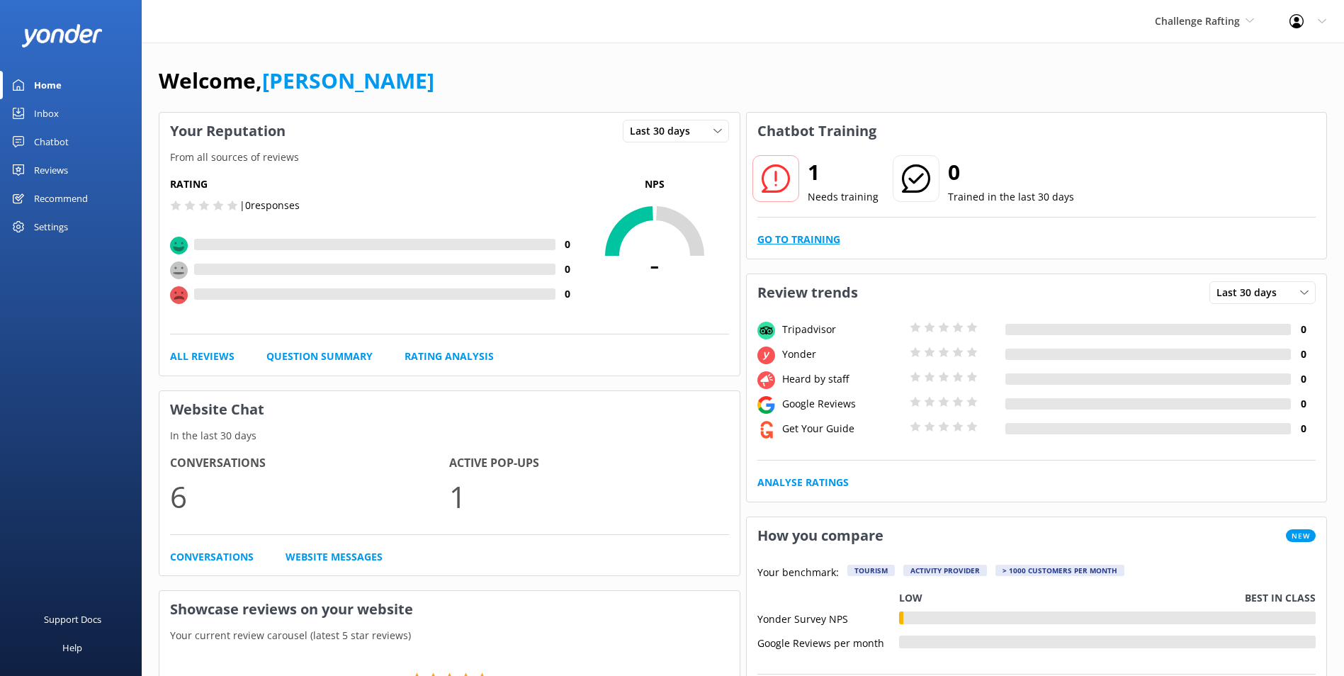
click at [779, 239] on link "Go to Training" at bounding box center [798, 240] width 83 height 16
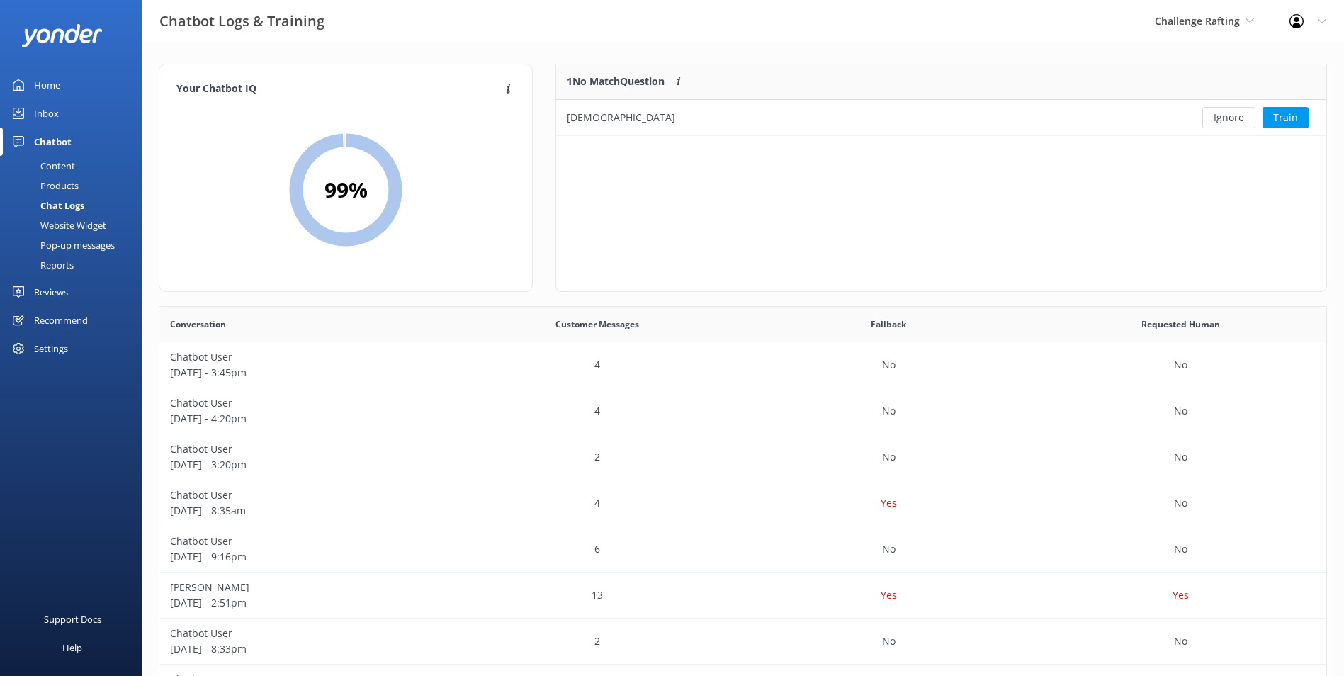
scroll to position [61, 759]
click at [1246, 116] on button "Ignore" at bounding box center [1228, 117] width 53 height 21
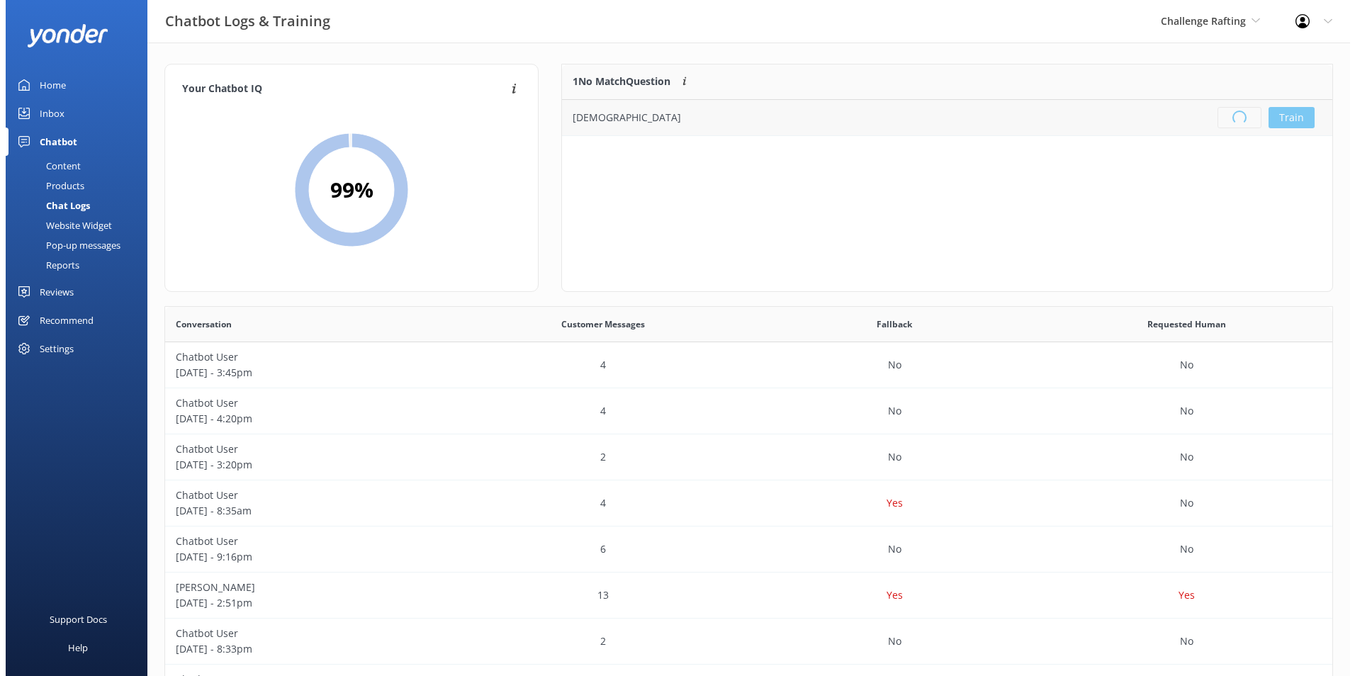
scroll to position [167, 759]
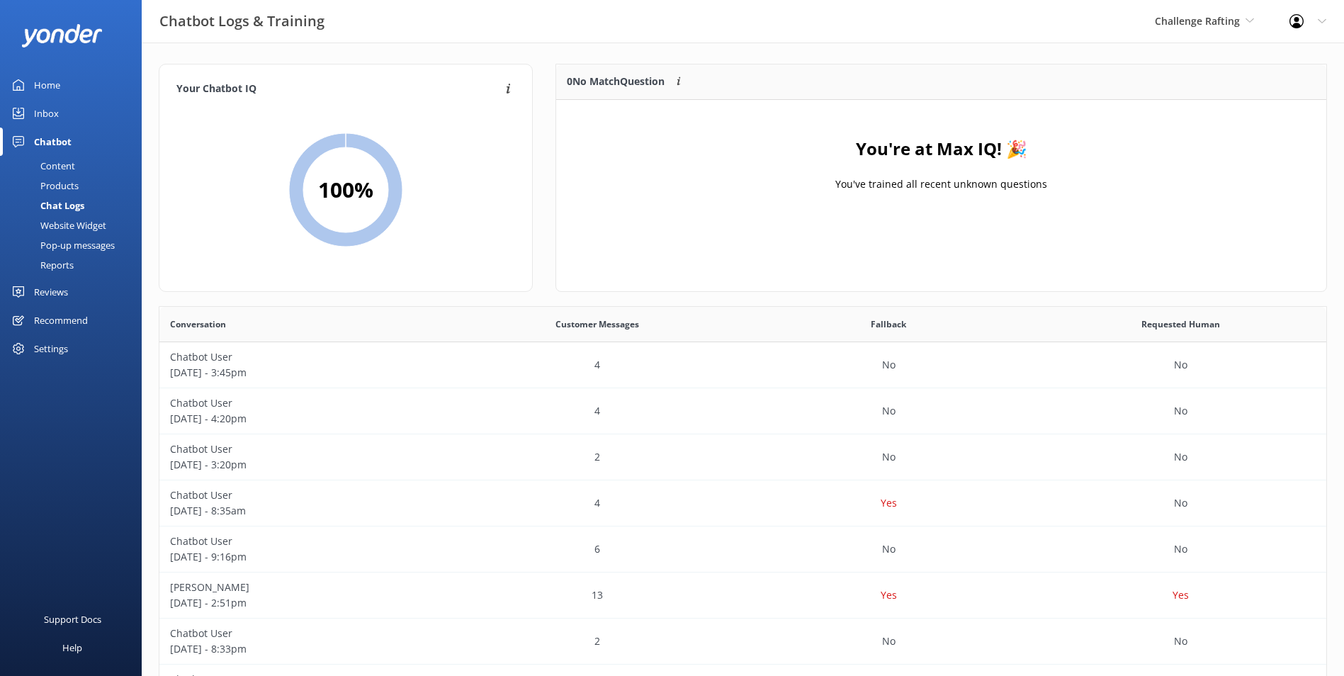
click at [61, 112] on link "Inbox" at bounding box center [71, 113] width 142 height 28
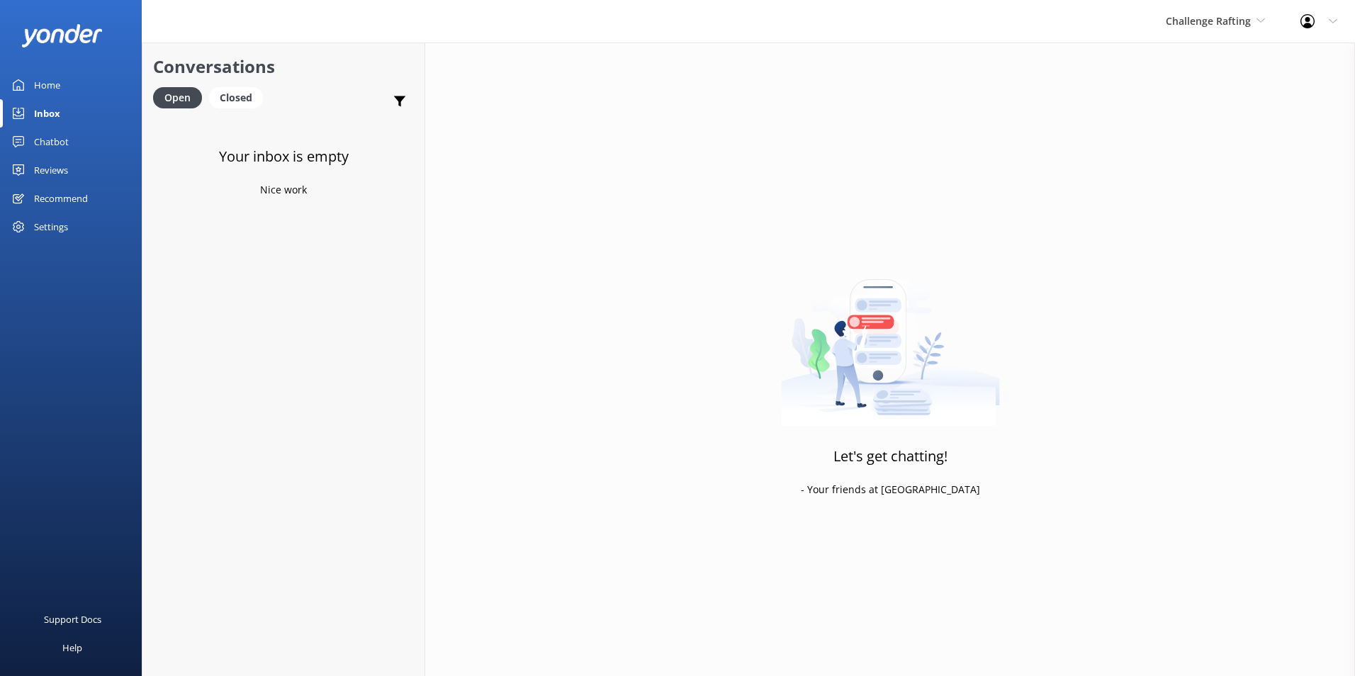
click at [63, 86] on link "Home" at bounding box center [71, 85] width 142 height 28
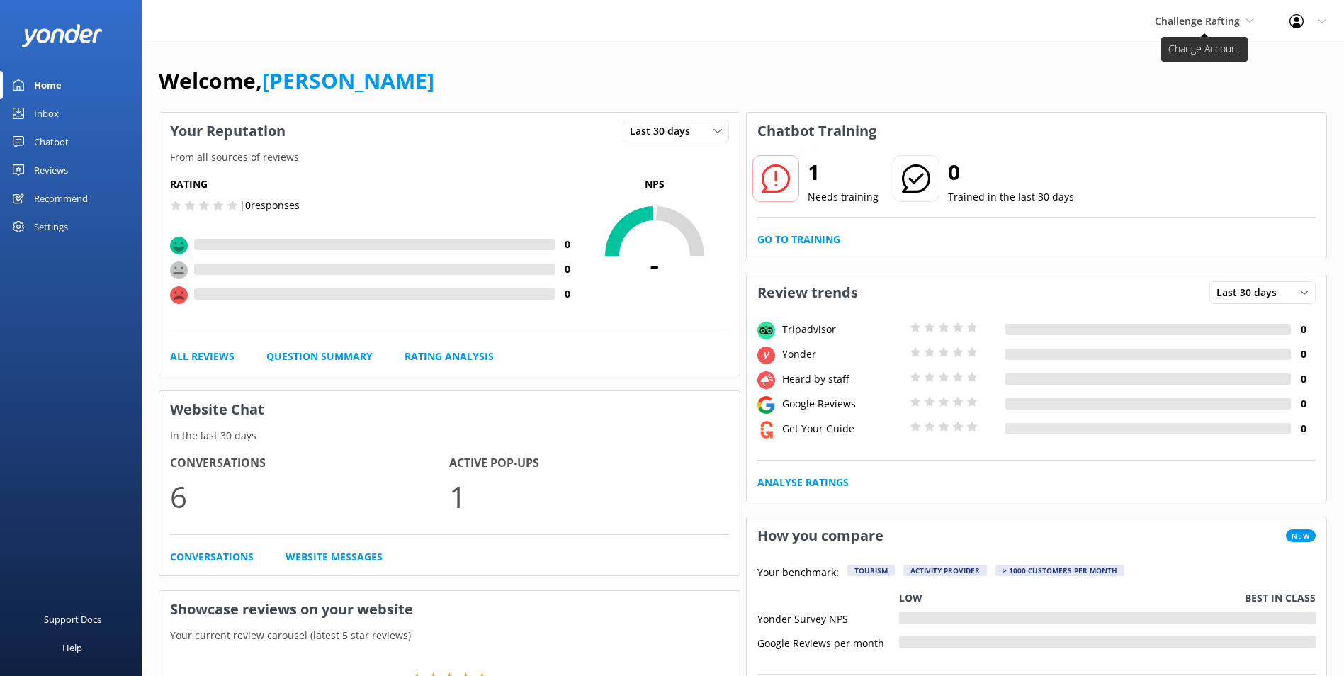
click at [1187, 16] on span "Challenge Rafting" at bounding box center [1197, 20] width 85 height 13
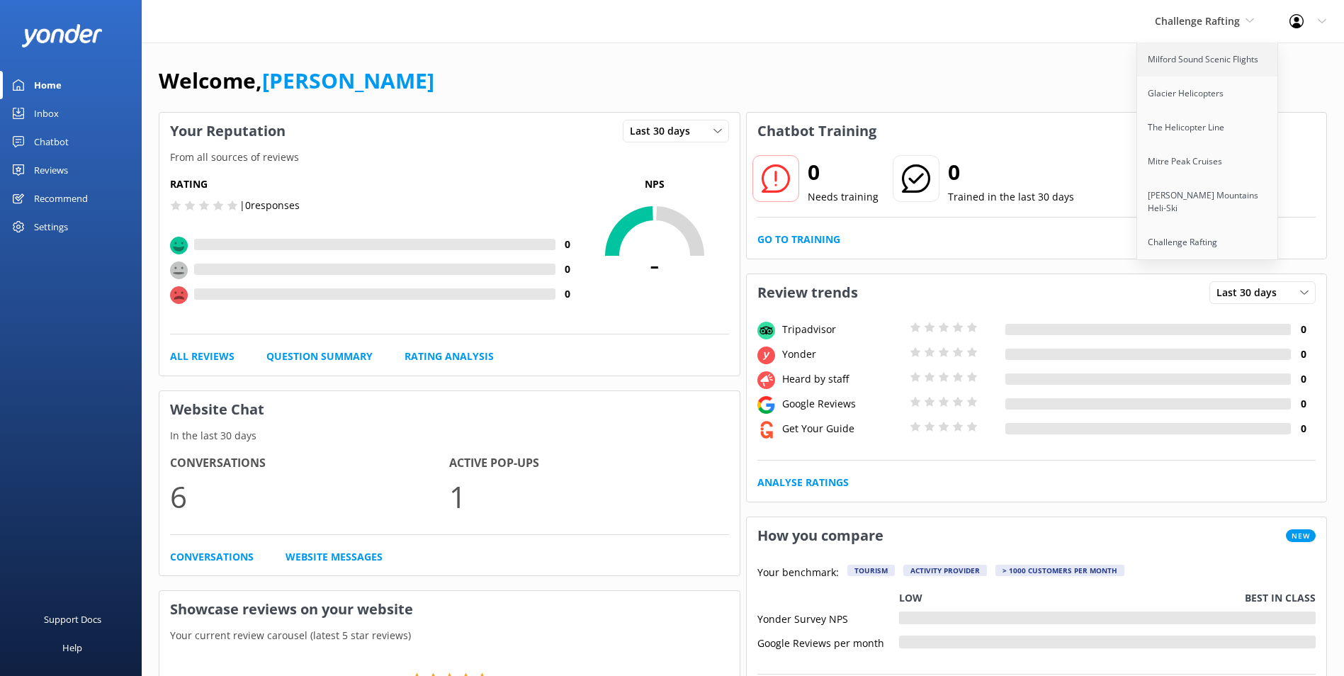
click at [1204, 62] on link "Milford Sound Scenic Flights" at bounding box center [1208, 60] width 142 height 34
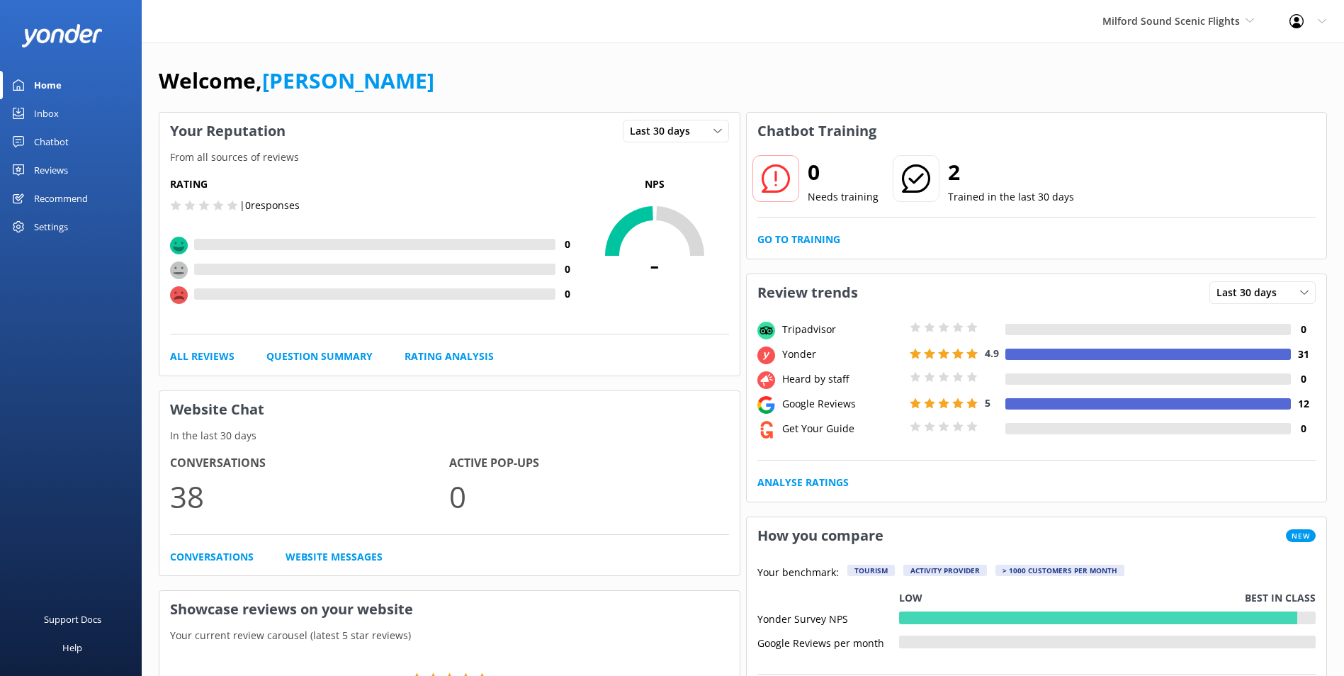
click at [47, 104] on div "Inbox" at bounding box center [46, 113] width 25 height 28
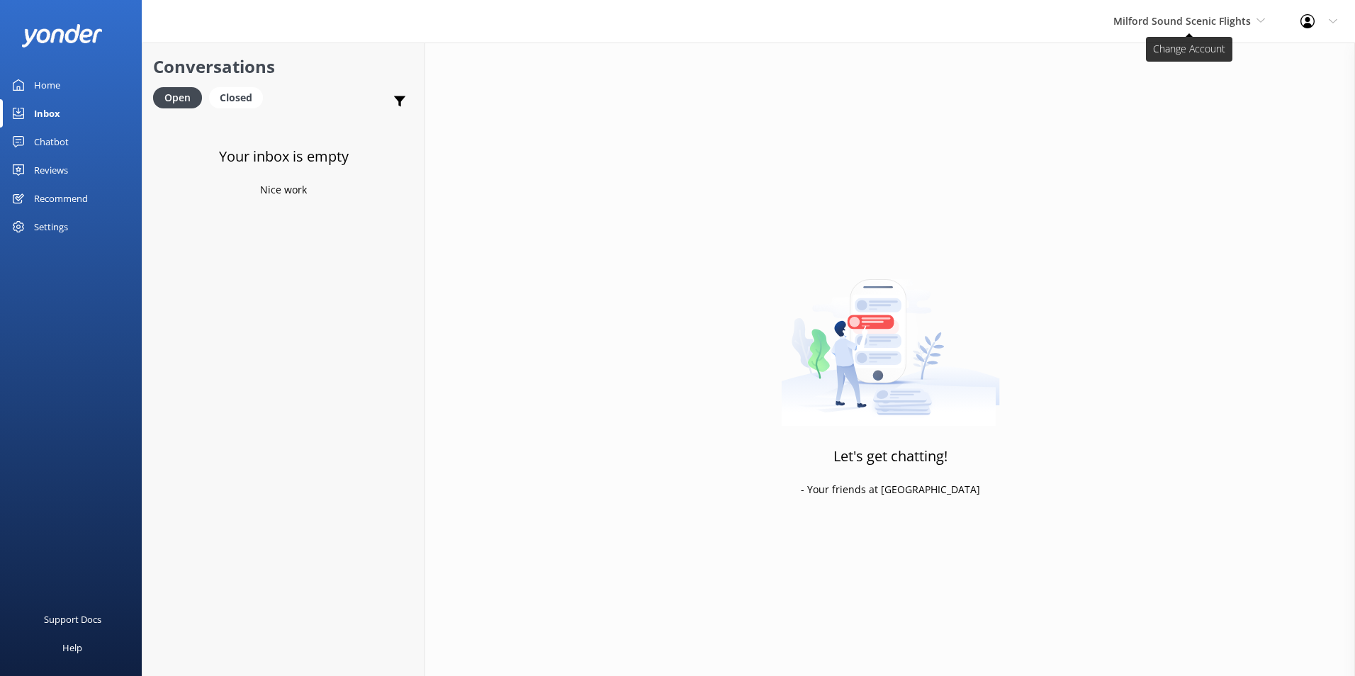
click at [1176, 23] on span "Milford Sound Scenic Flights" at bounding box center [1181, 20] width 137 height 13
drag, startPoint x: 66, startPoint y: 85, endPoint x: 74, endPoint y: 84, distance: 7.9
click at [66, 84] on link "Home" at bounding box center [71, 85] width 142 height 28
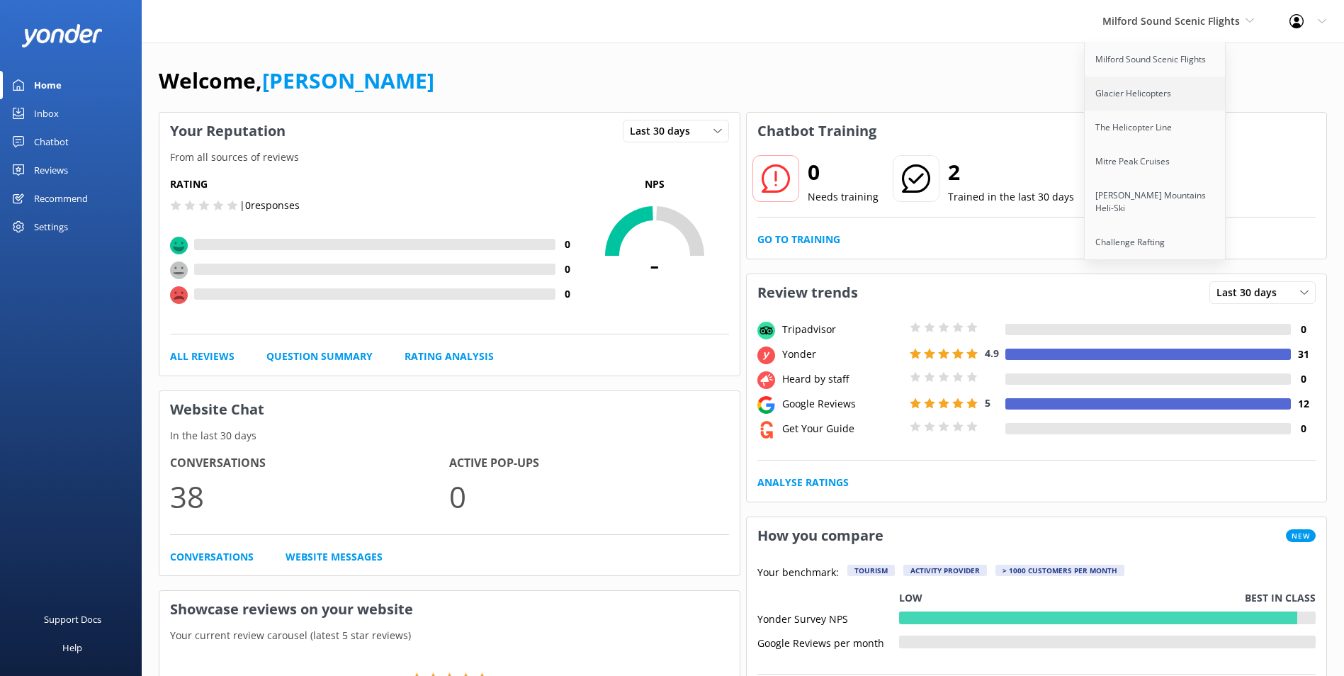
click at [1114, 96] on link "Glacier Helicopters" at bounding box center [1156, 94] width 142 height 34
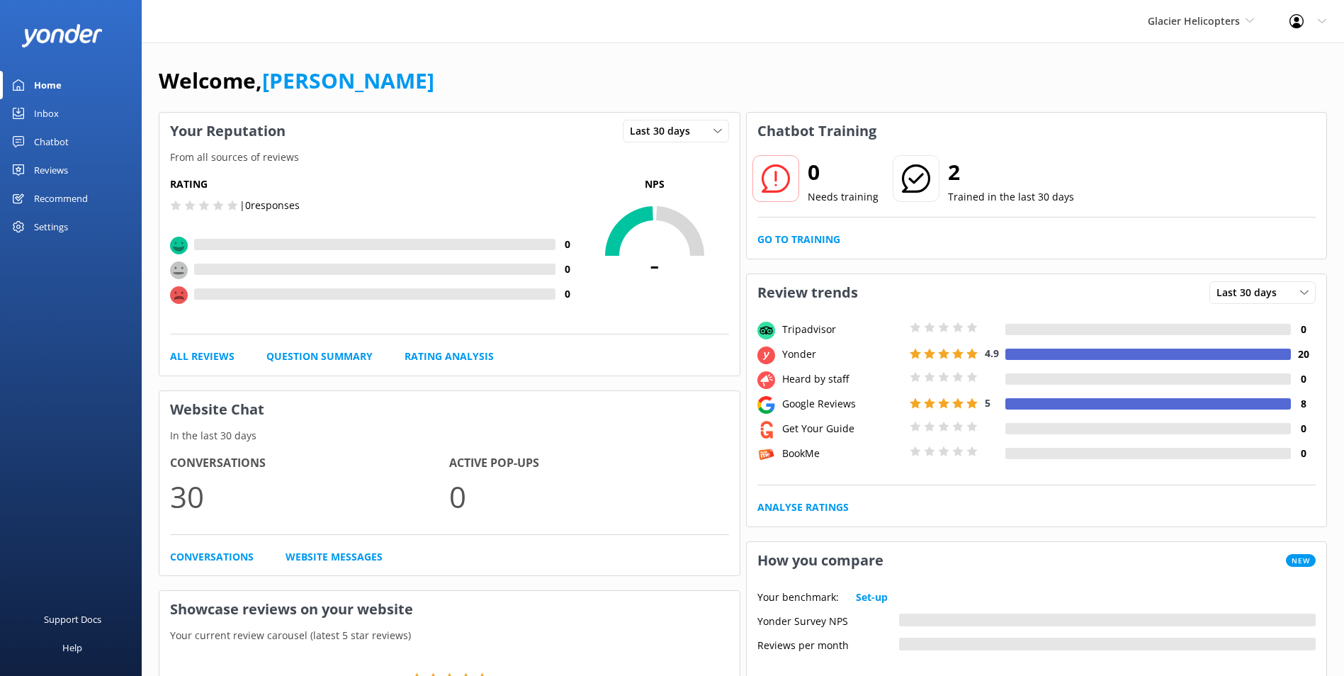
click at [32, 104] on link "Inbox" at bounding box center [71, 113] width 142 height 28
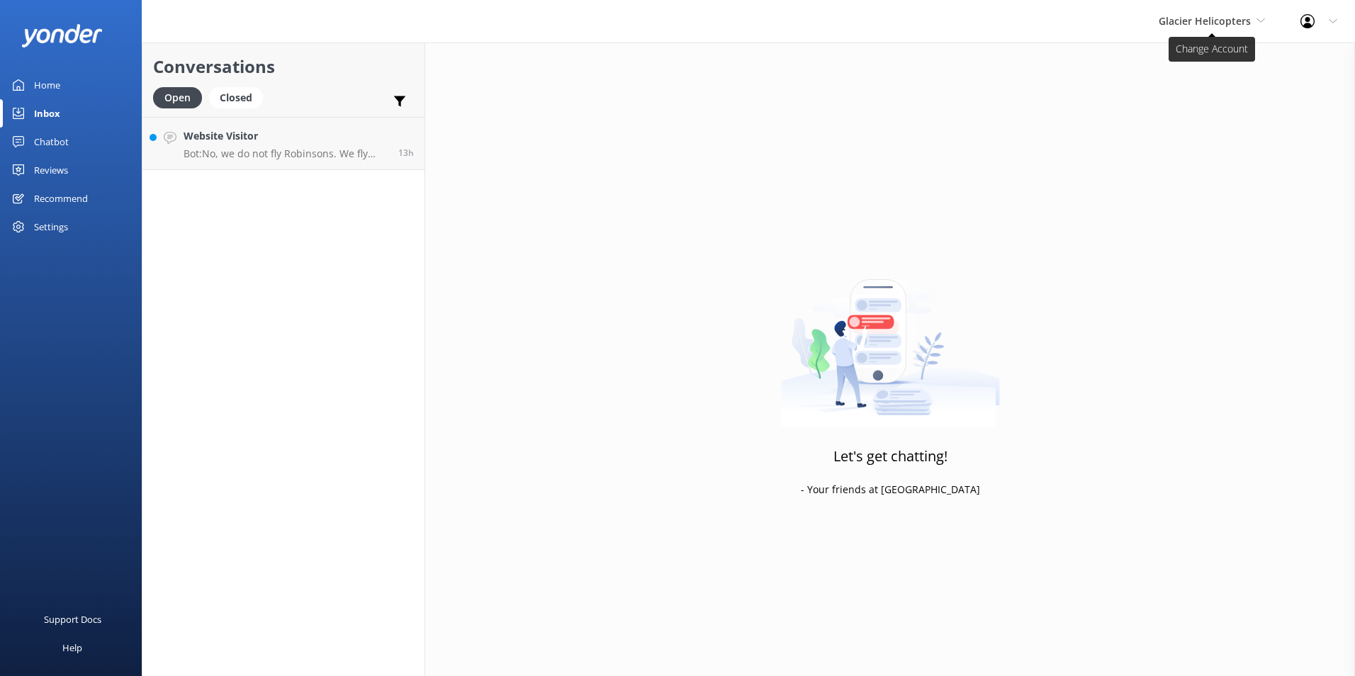
click at [1256, 19] on icon at bounding box center [1260, 20] width 9 height 9
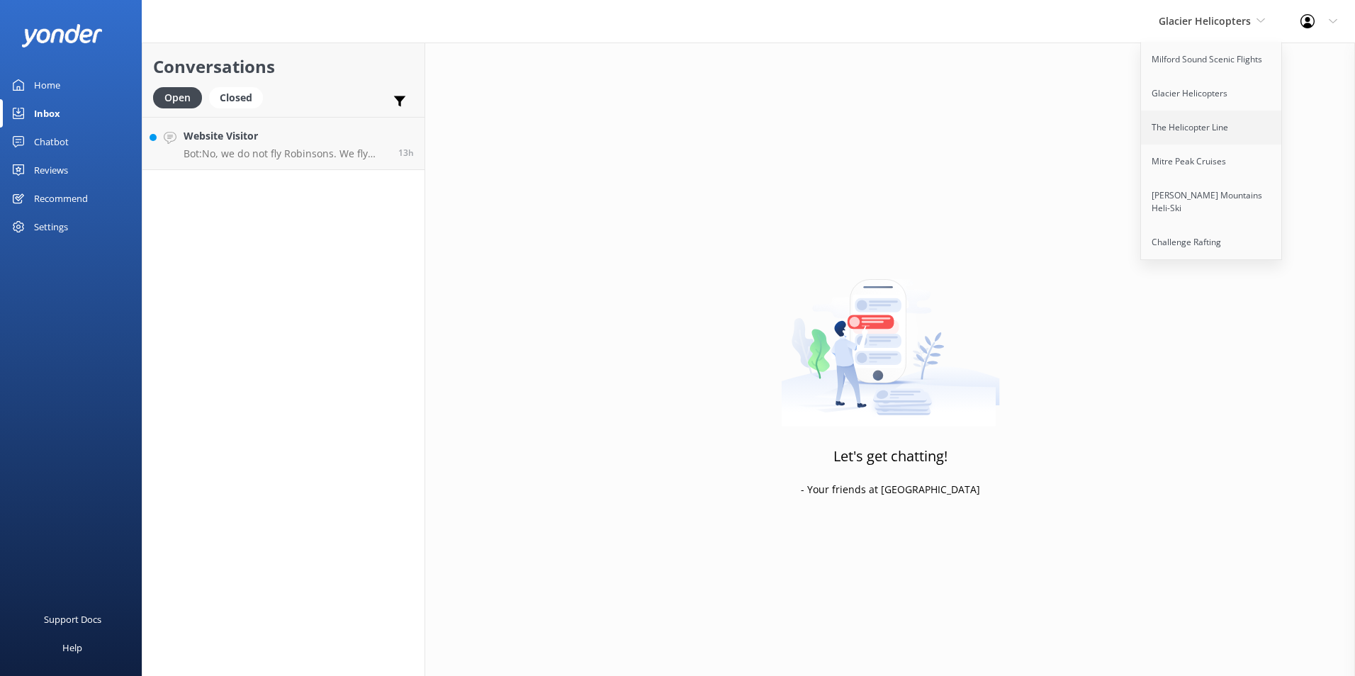
click at [1222, 127] on link "The Helicopter Line" at bounding box center [1212, 128] width 142 height 34
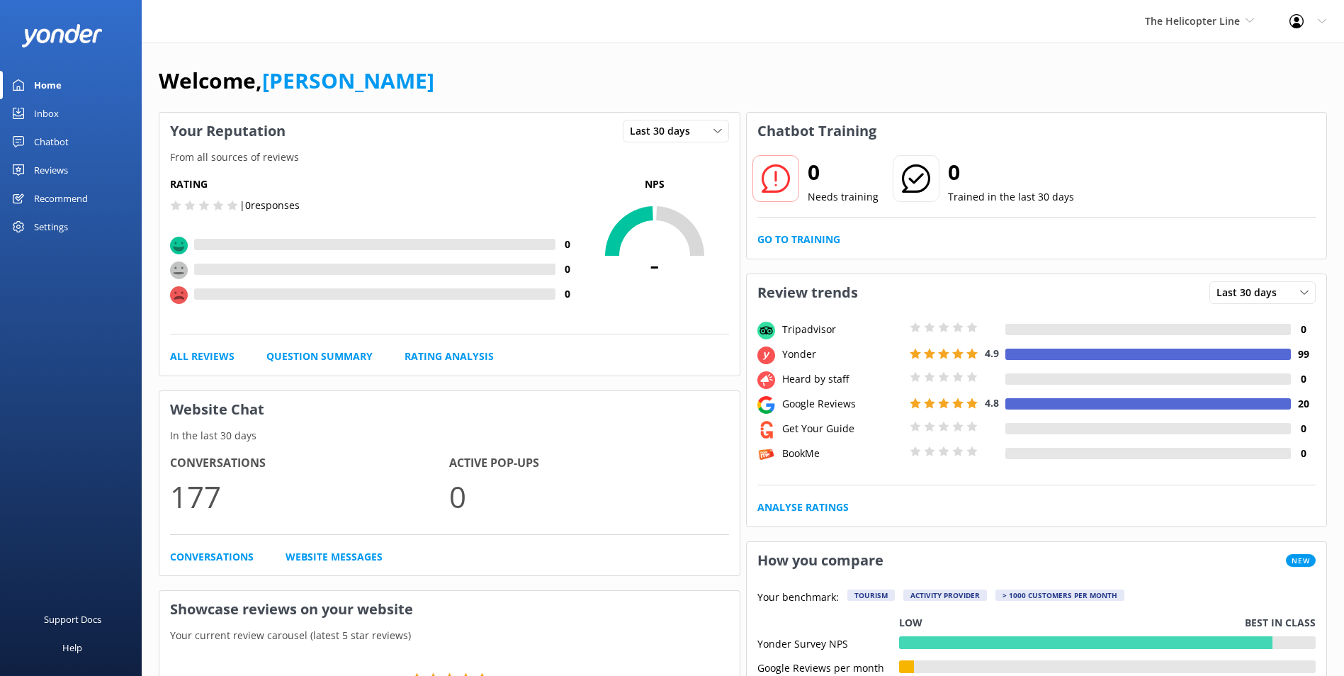
click at [62, 108] on link "Inbox" at bounding box center [71, 113] width 142 height 28
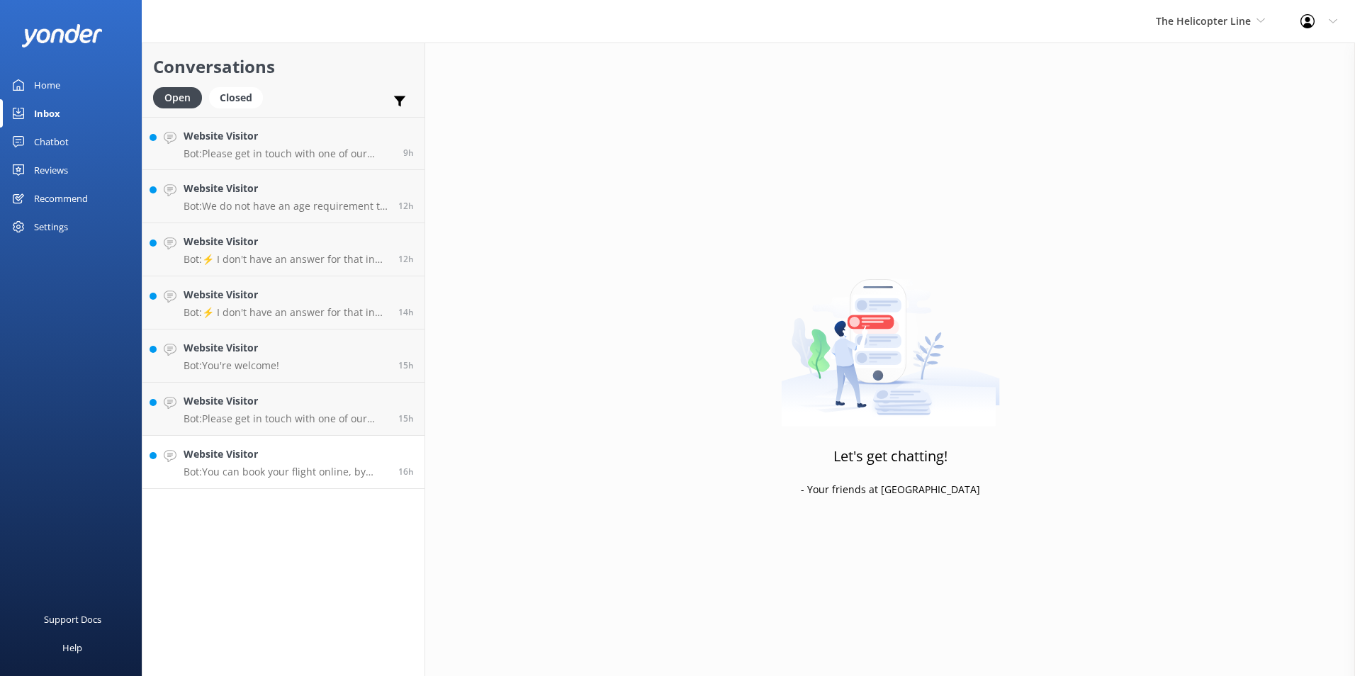
click at [344, 451] on h4 "Website Visitor" at bounding box center [286, 454] width 204 height 16
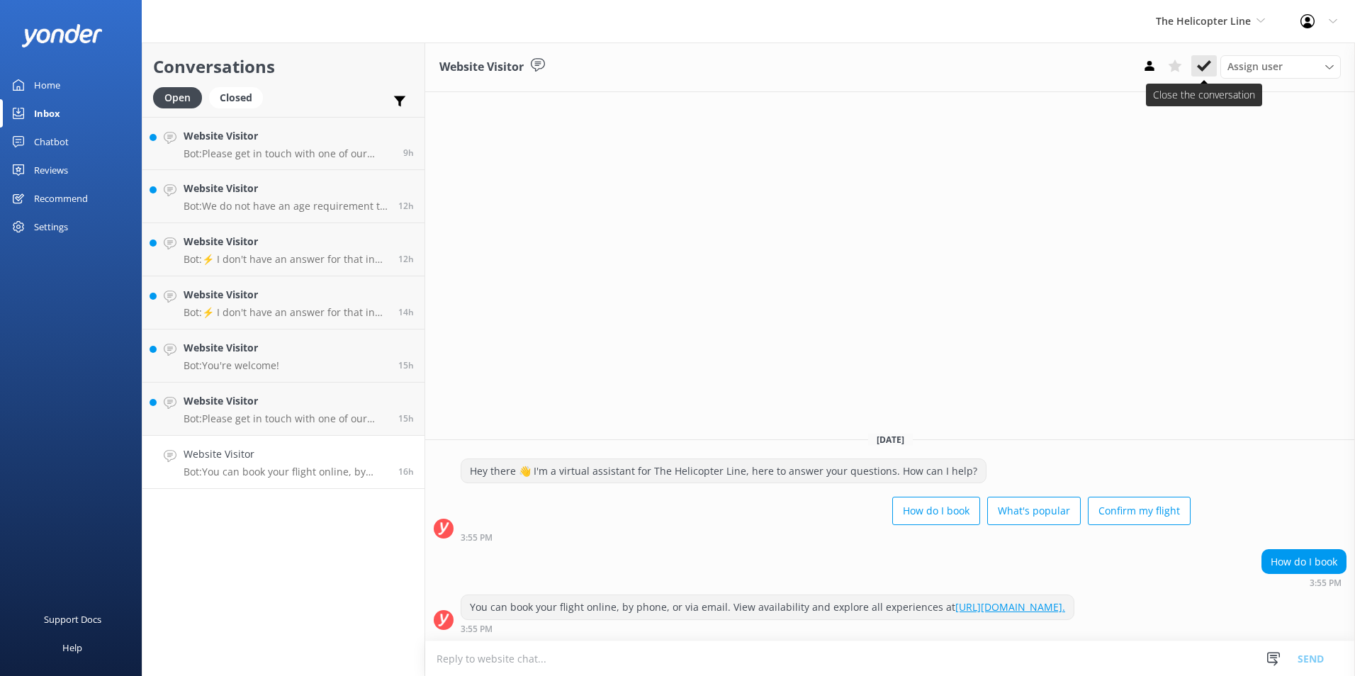
click at [1211, 67] on button at bounding box center [1204, 65] width 26 height 21
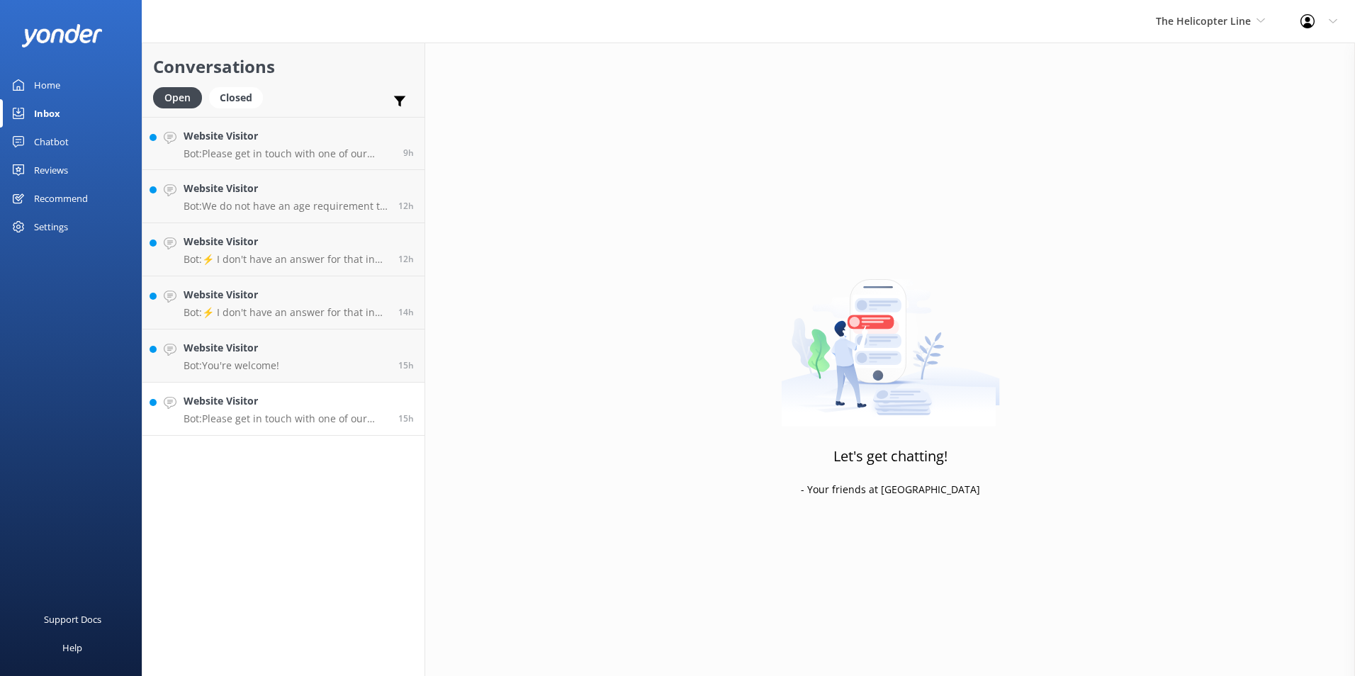
click at [347, 412] on p "Bot: Please get in touch with one of our bases regarding the flight and time of…" at bounding box center [286, 418] width 204 height 13
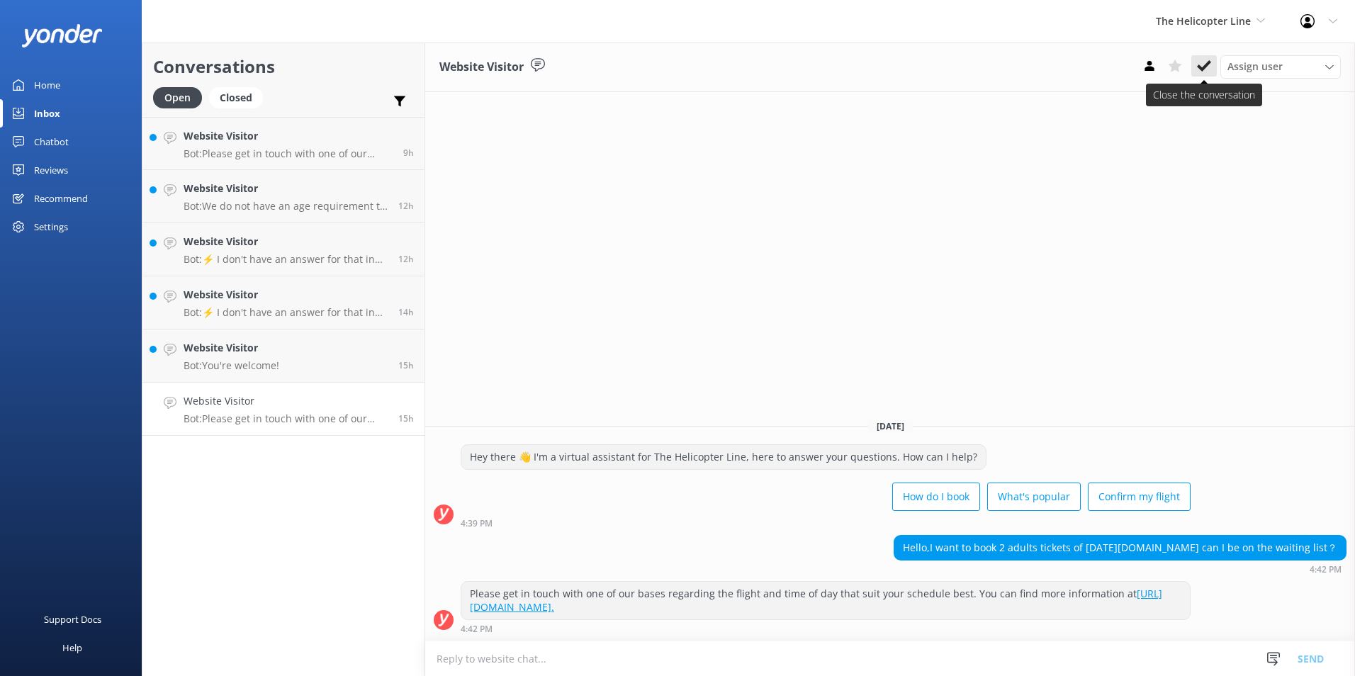
click at [1207, 57] on button at bounding box center [1204, 65] width 26 height 21
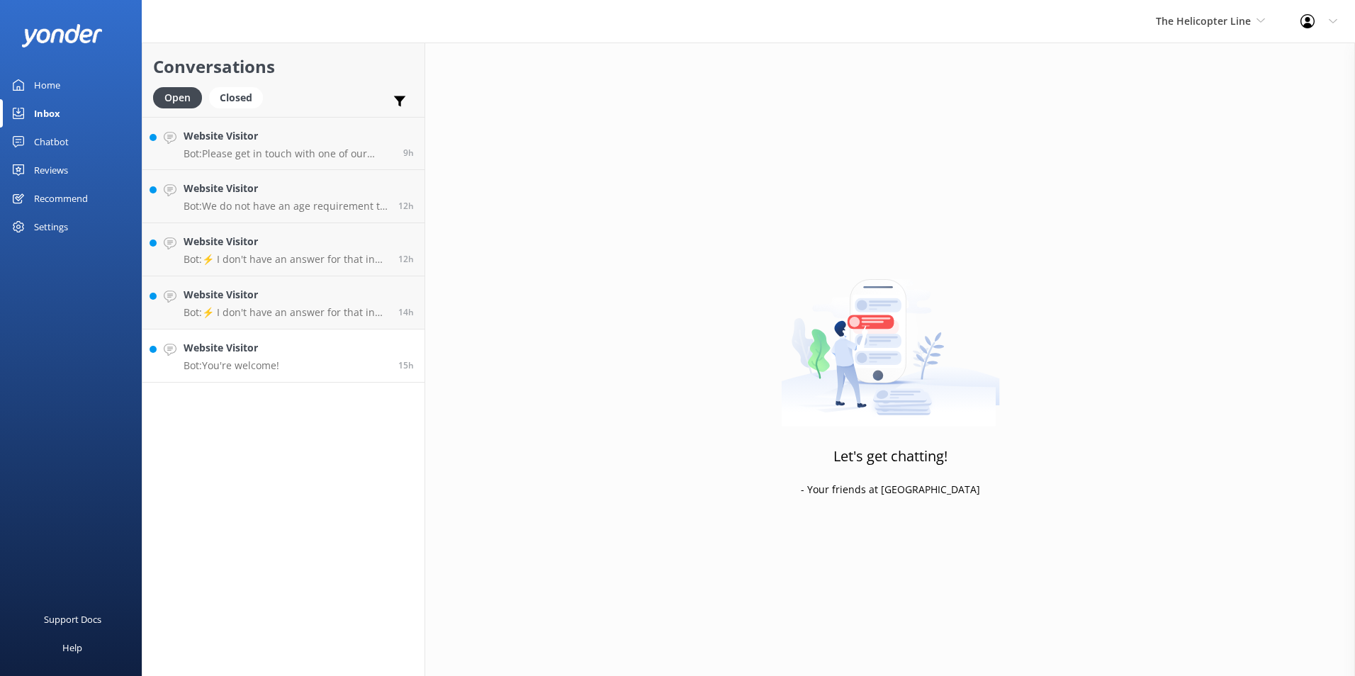
click at [380, 368] on link "Website Visitor Bot: You're welcome! 15h" at bounding box center [283, 356] width 282 height 53
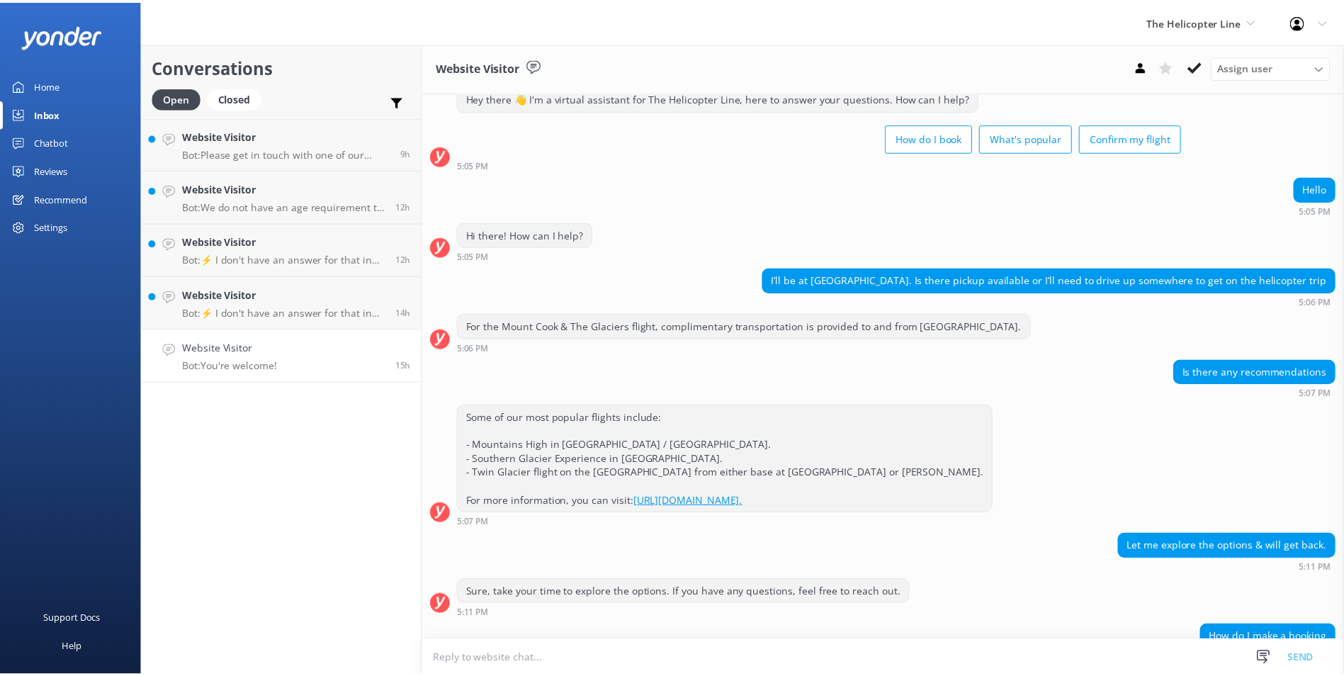
scroll to position [213, 0]
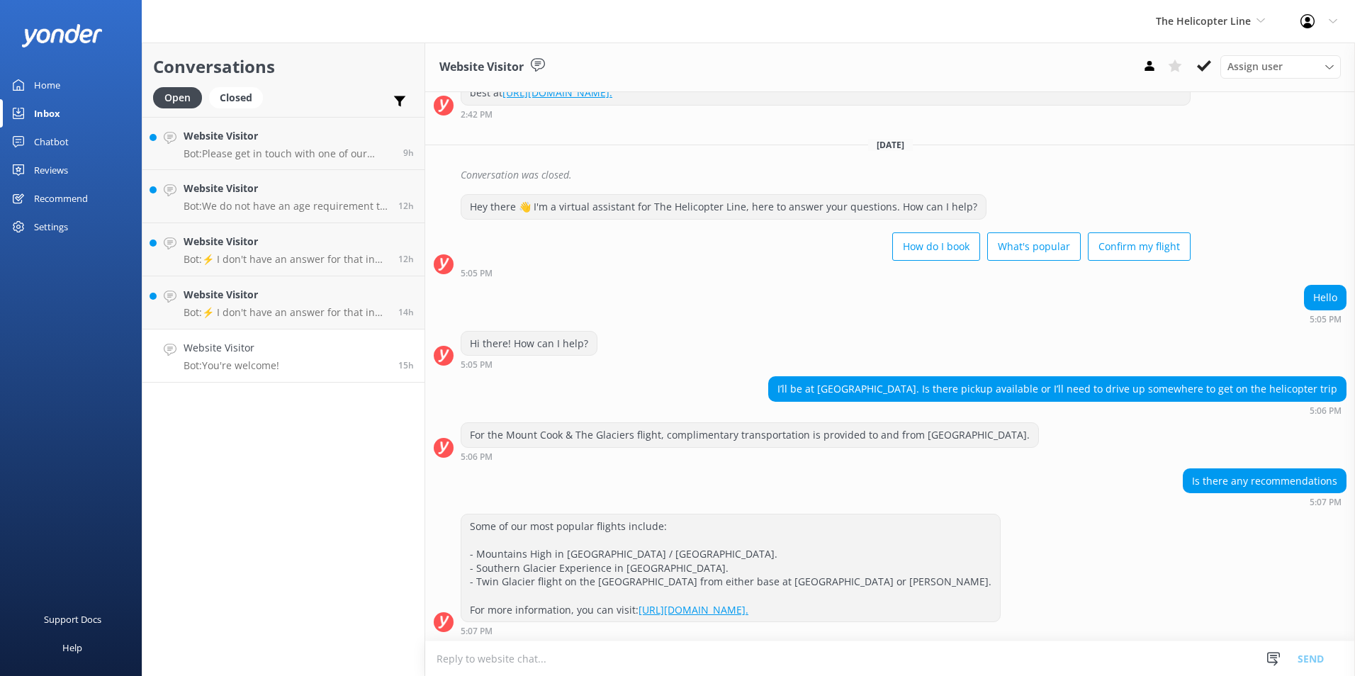
click at [1206, 69] on icon at bounding box center [1204, 66] width 14 height 14
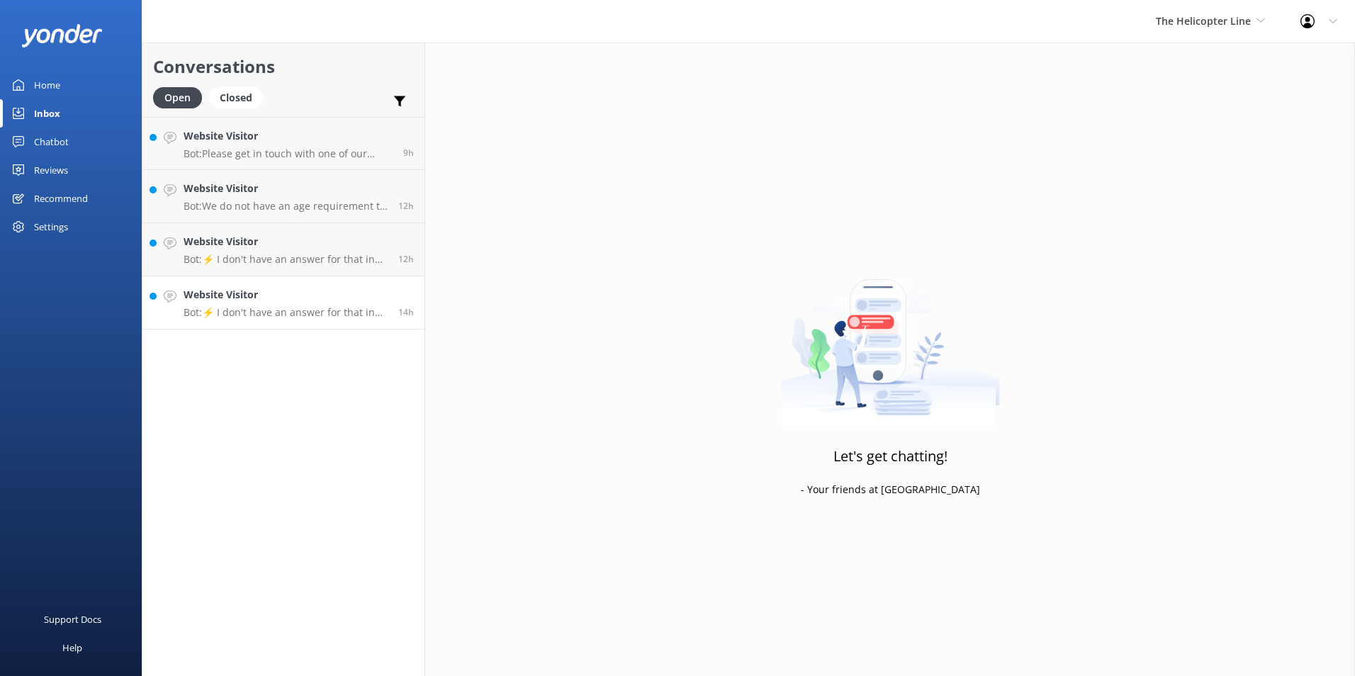
click at [348, 325] on link "Website Visitor Bot: ⚡ I don't have an answer for that in my knowledge base. Pl…" at bounding box center [283, 302] width 282 height 53
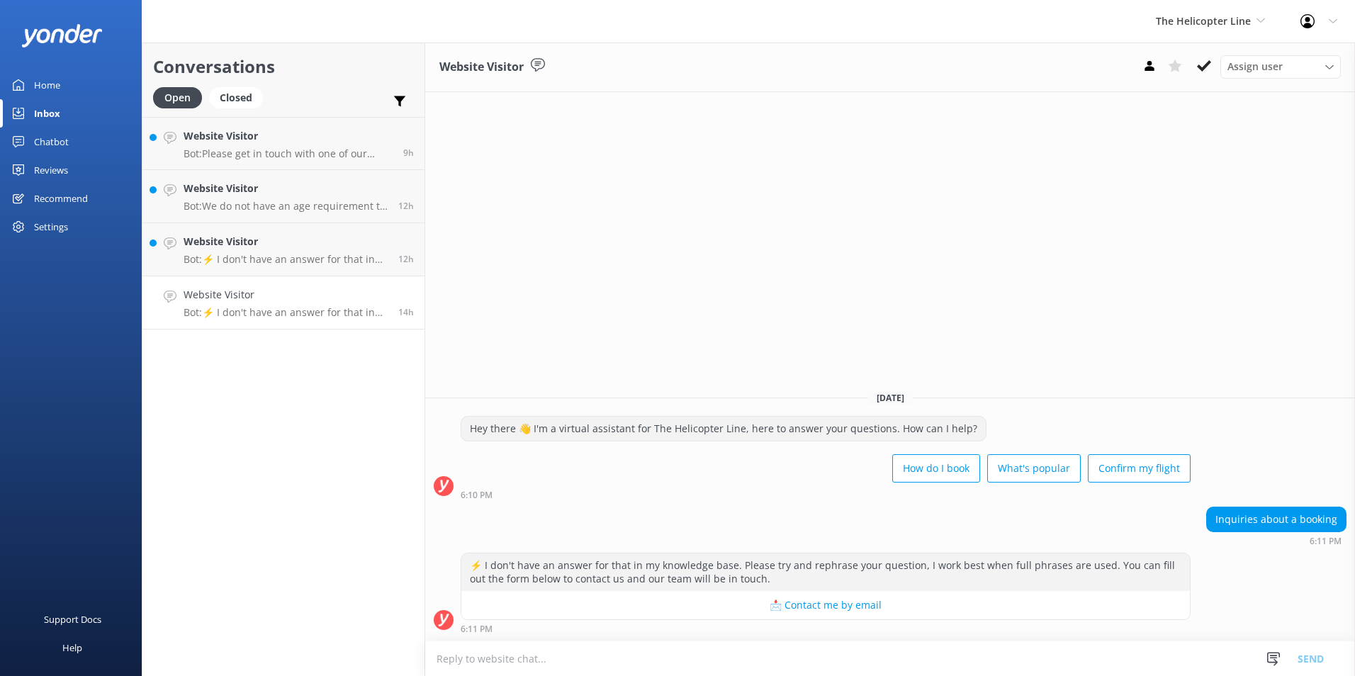
click at [1200, 57] on button at bounding box center [1204, 65] width 26 height 21
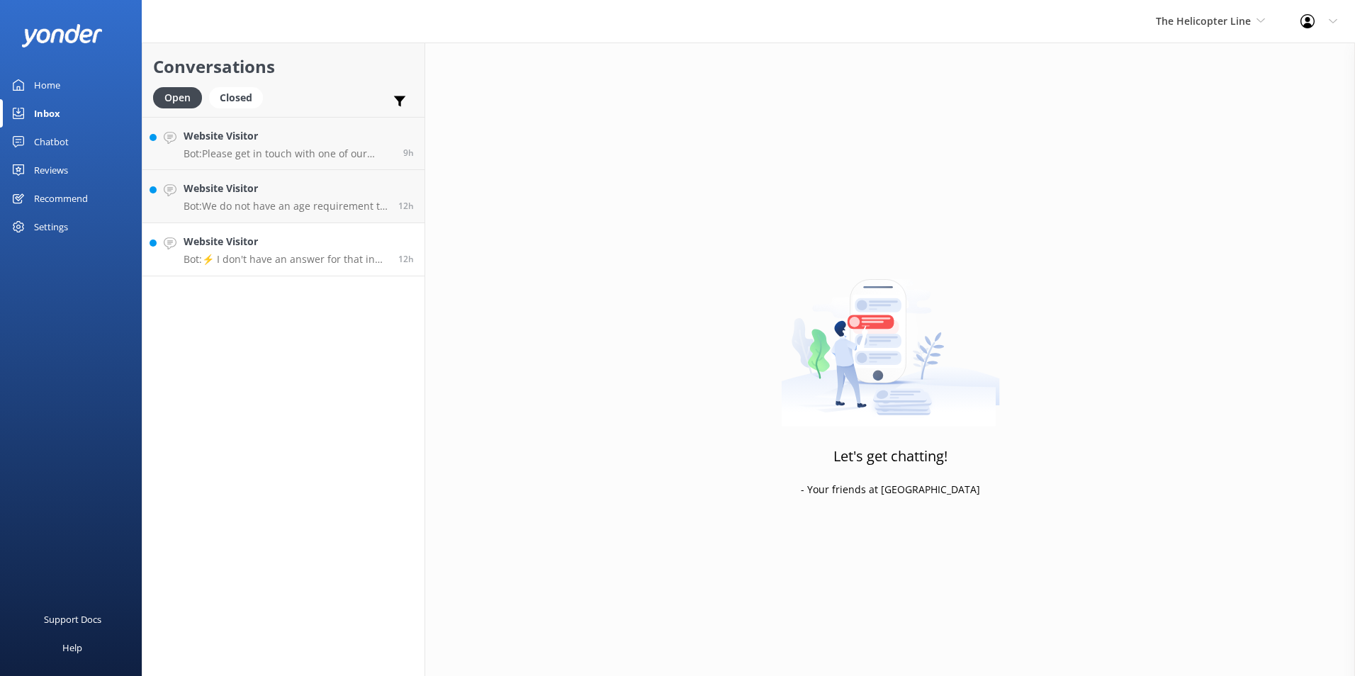
click at [302, 235] on h4 "Website Visitor" at bounding box center [286, 242] width 204 height 16
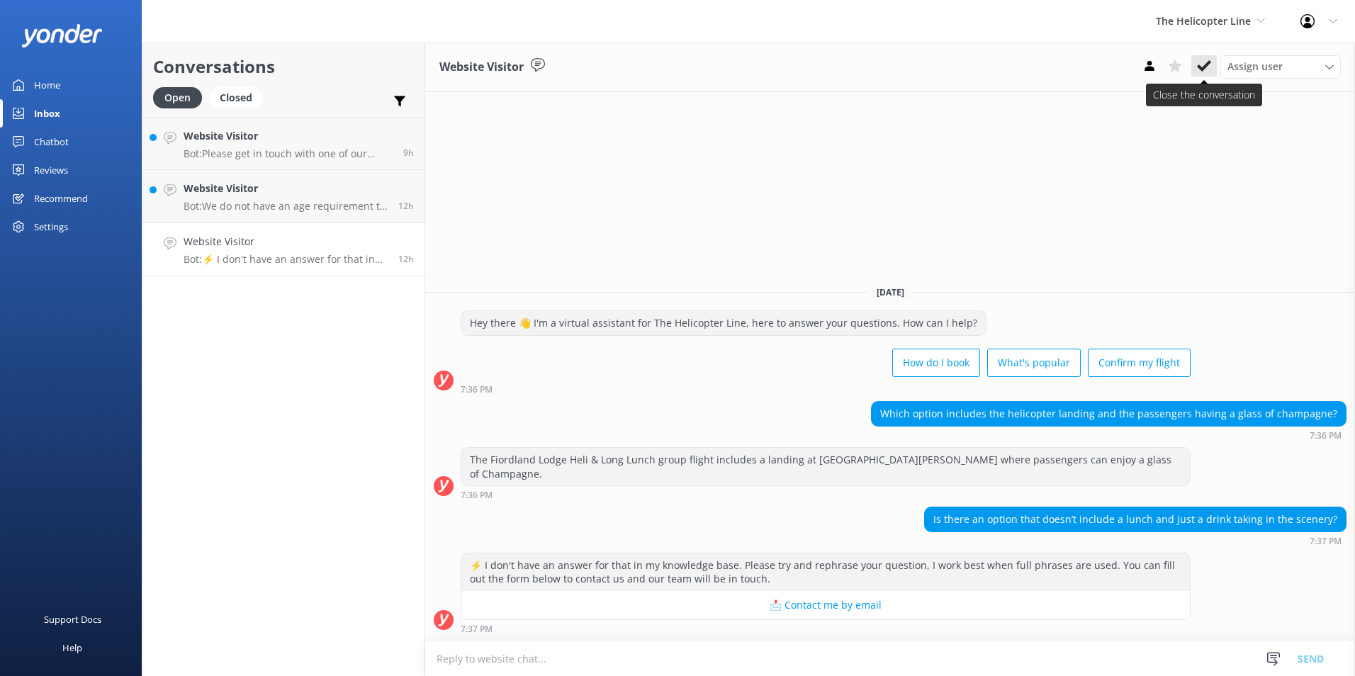
click at [1202, 70] on use at bounding box center [1204, 65] width 14 height 11
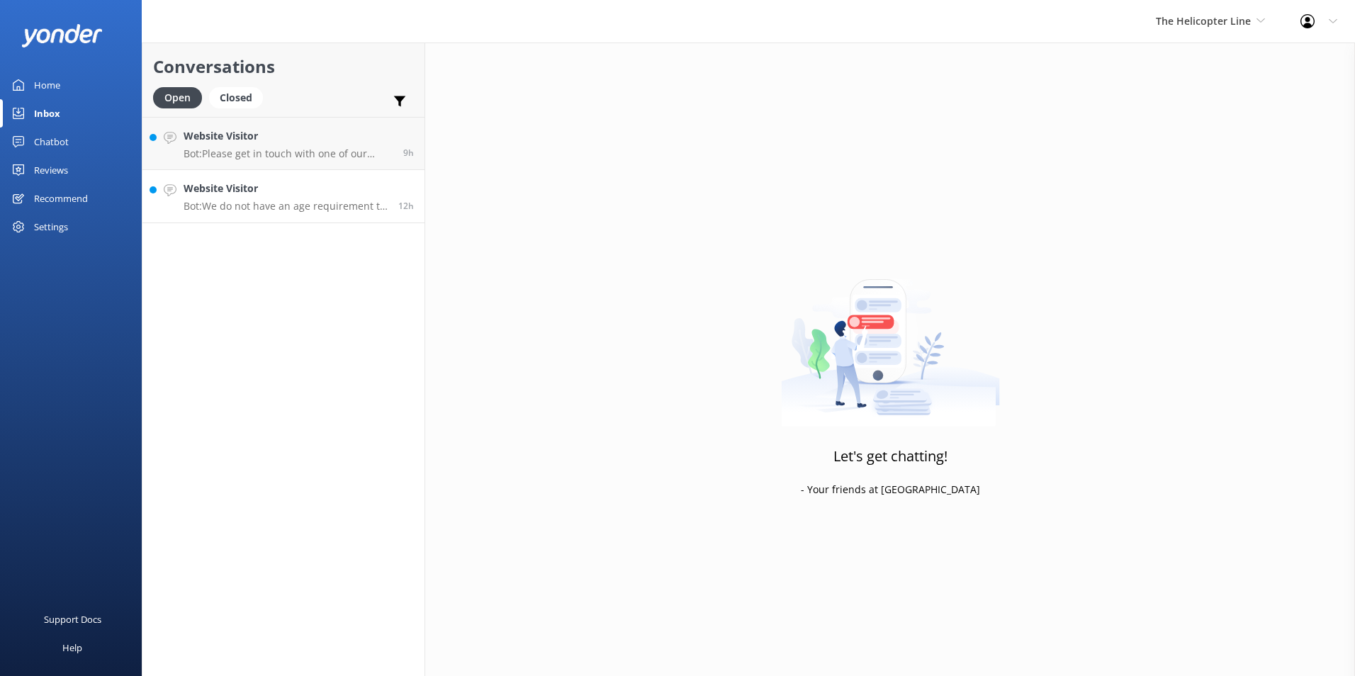
click at [214, 179] on link "Website Visitor Bot: We do not have an age requirement to join a scenic flight …" at bounding box center [283, 196] width 282 height 53
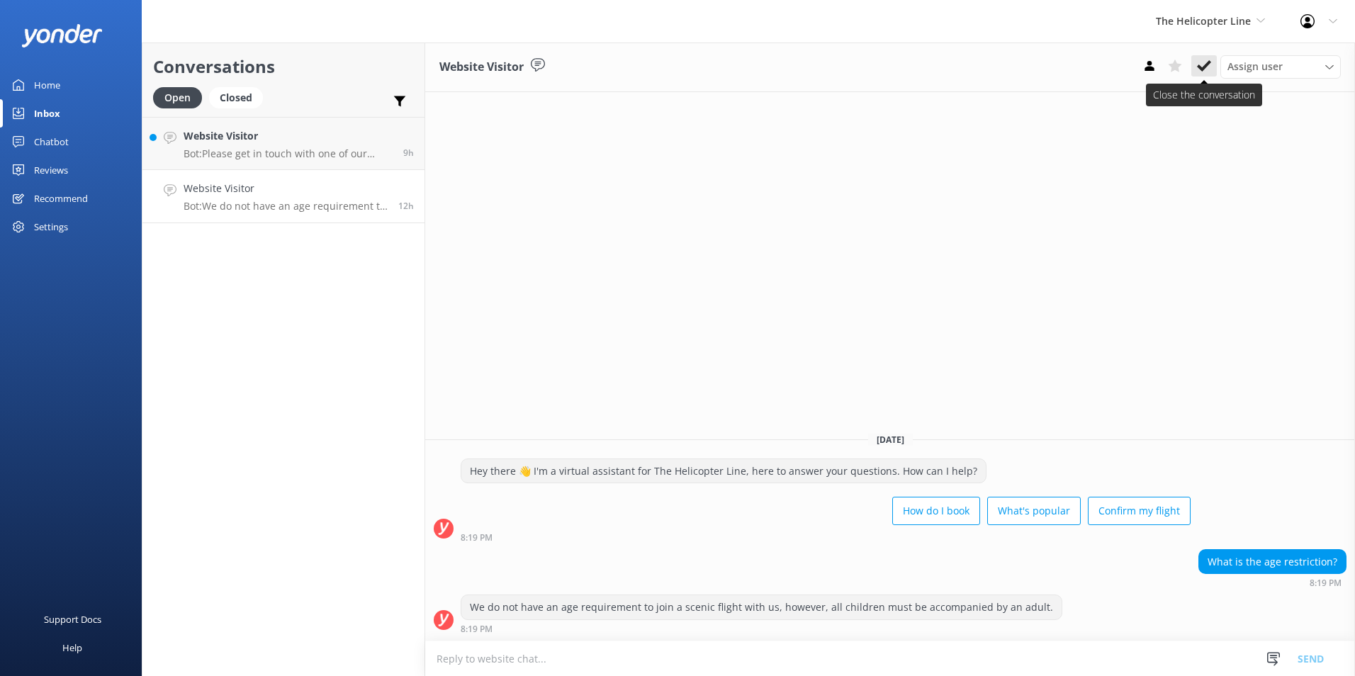
click at [1206, 60] on icon at bounding box center [1204, 66] width 14 height 14
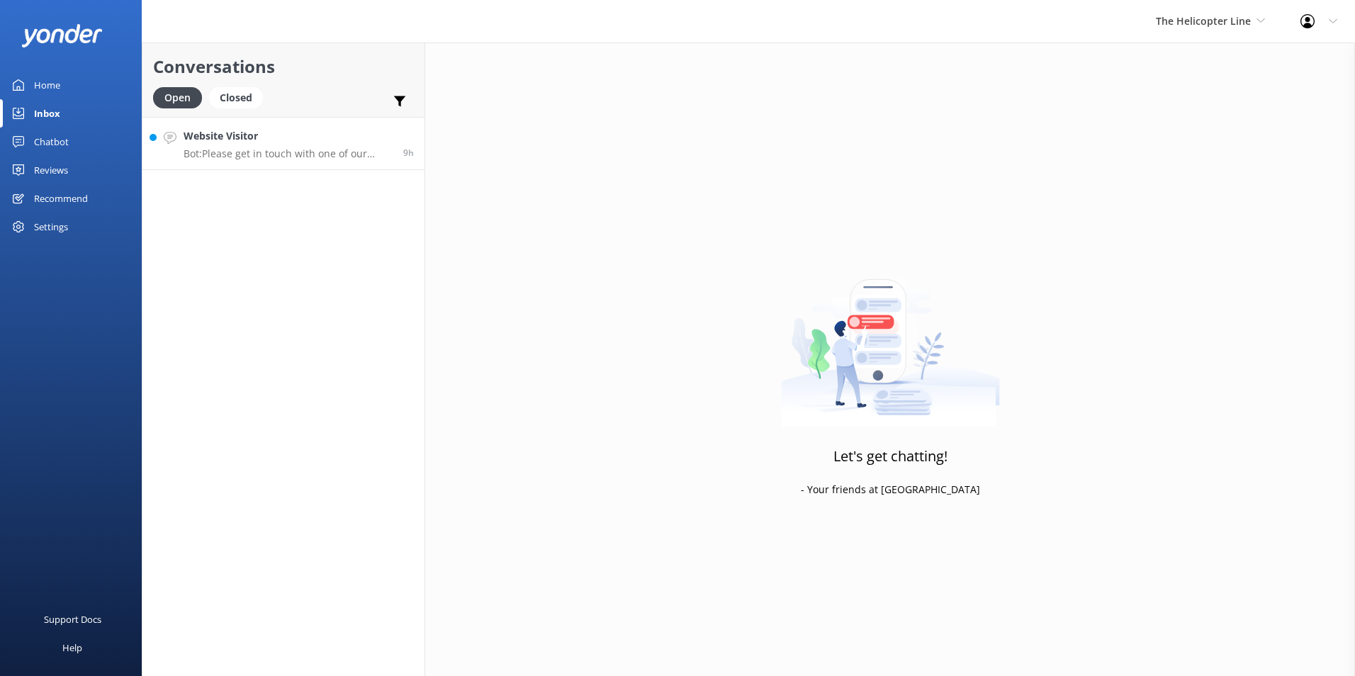
click at [355, 165] on link "Website Visitor Bot: Please get in touch with one of our bases regarding the fl…" at bounding box center [283, 143] width 282 height 53
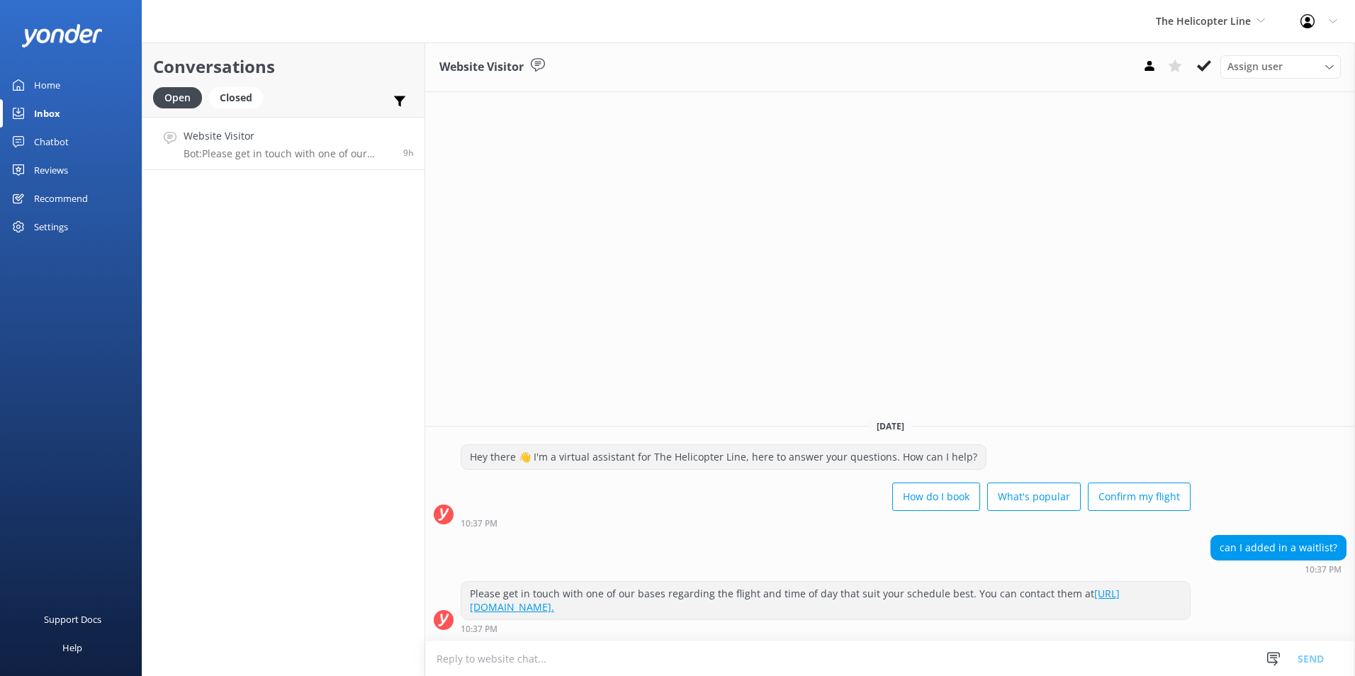
click at [1204, 62] on icon at bounding box center [1204, 66] width 14 height 14
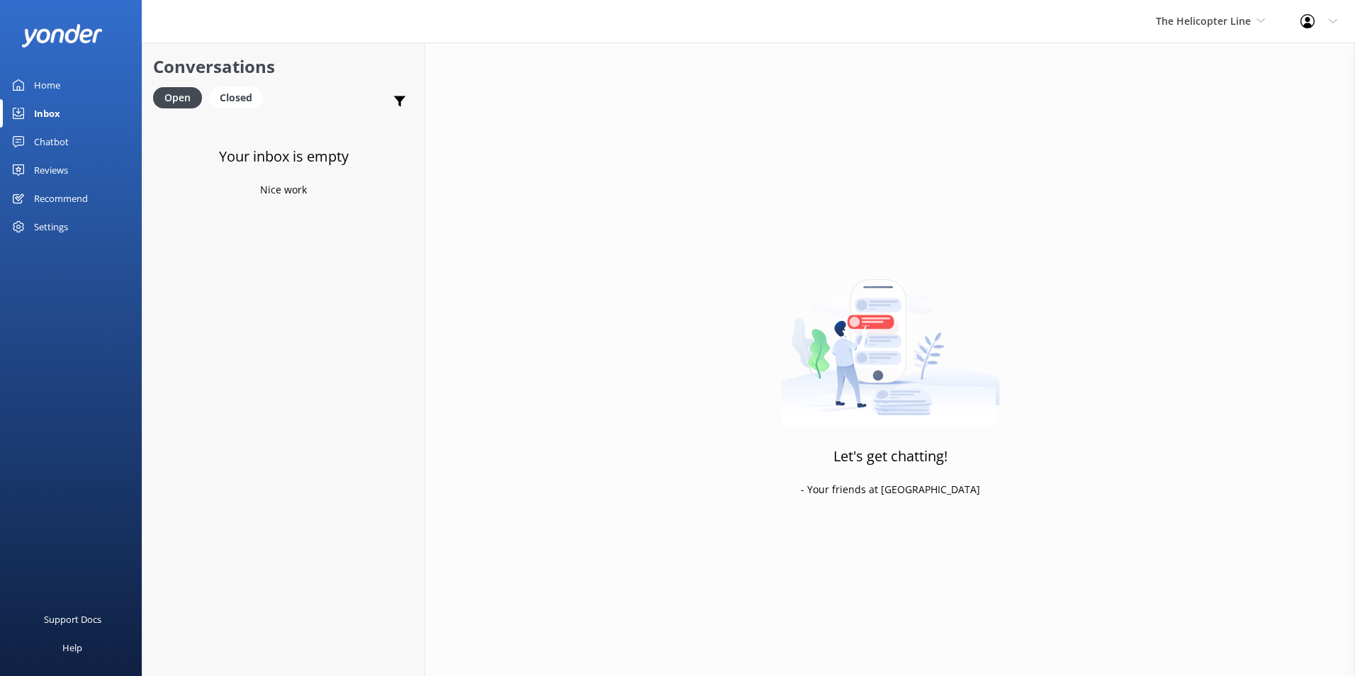
click at [67, 105] on link "Inbox" at bounding box center [71, 113] width 142 height 28
click at [62, 76] on link "Home" at bounding box center [71, 85] width 142 height 28
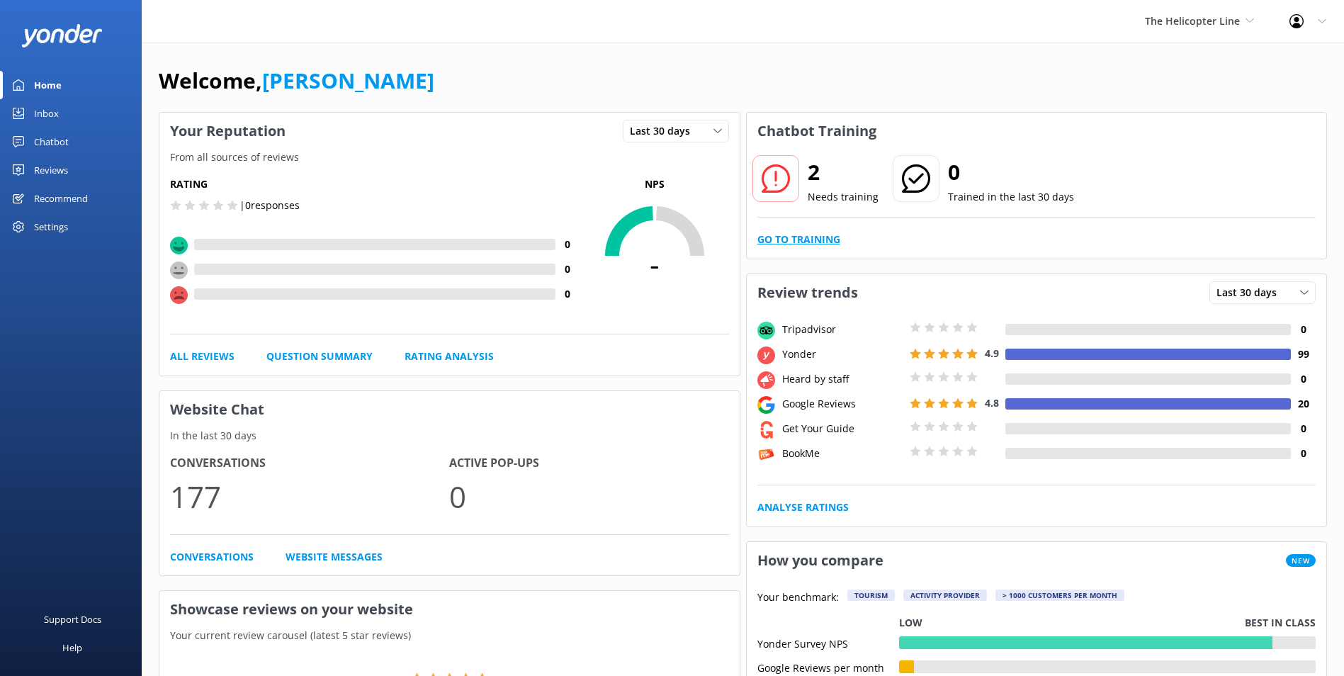
click at [803, 236] on link "Go to Training" at bounding box center [798, 240] width 83 height 16
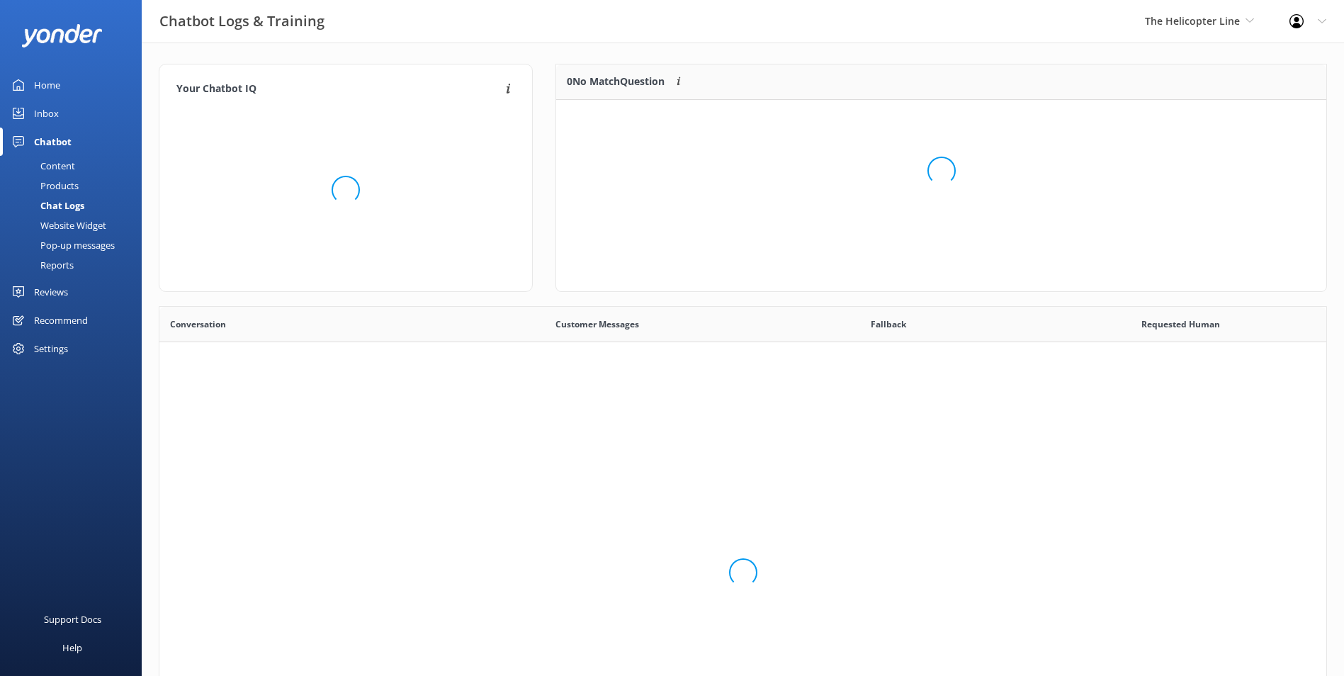
scroll to position [486, 1156]
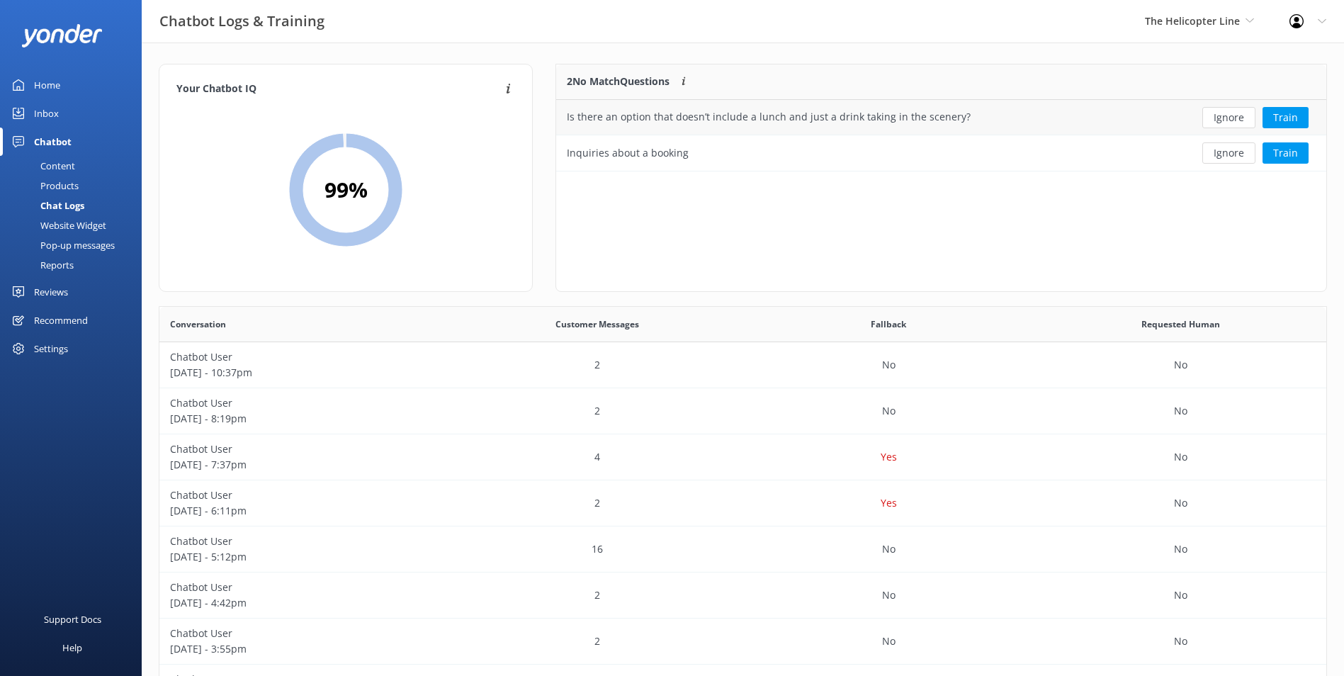
click at [1244, 121] on button "Ignore" at bounding box center [1228, 117] width 53 height 21
click at [1244, 121] on div "Loading.. Train" at bounding box center [1248, 117] width 135 height 21
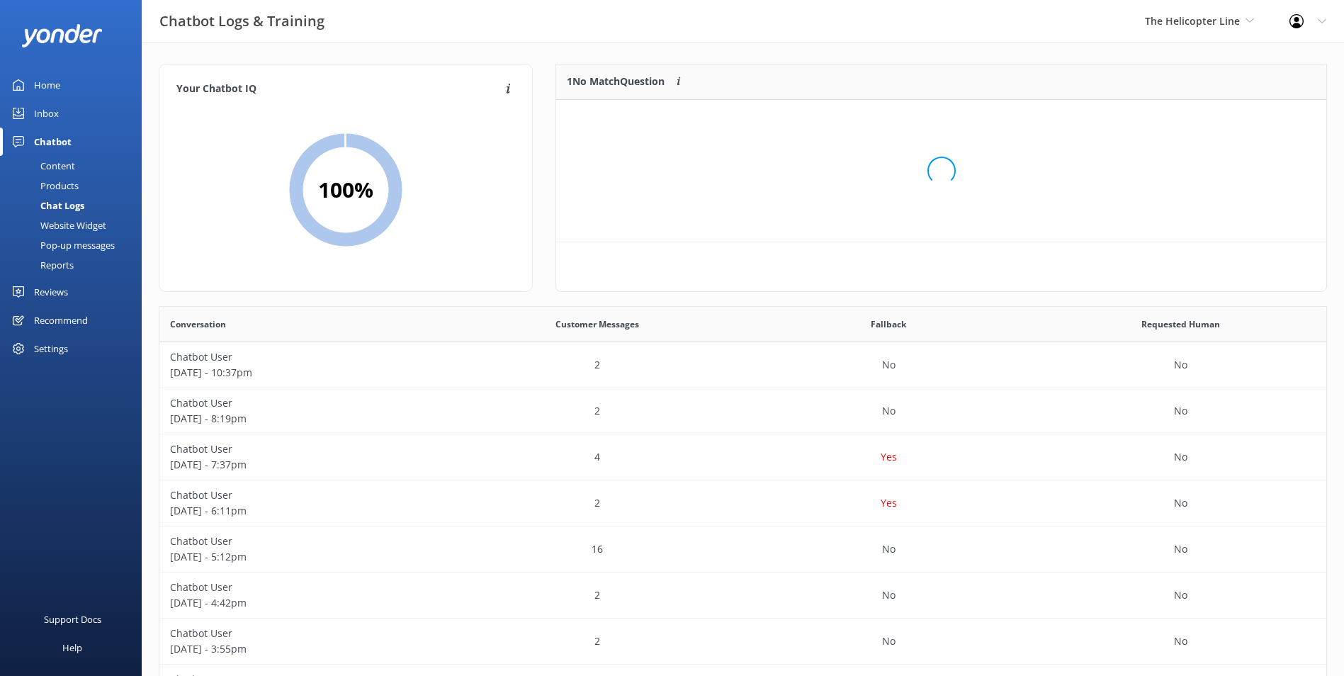
click at [1244, 120] on div "Loading.." at bounding box center [941, 171] width 742 height 676
click at [1244, 120] on button "Ignore" at bounding box center [1228, 117] width 53 height 21
